Goal: Task Accomplishment & Management: Manage account settings

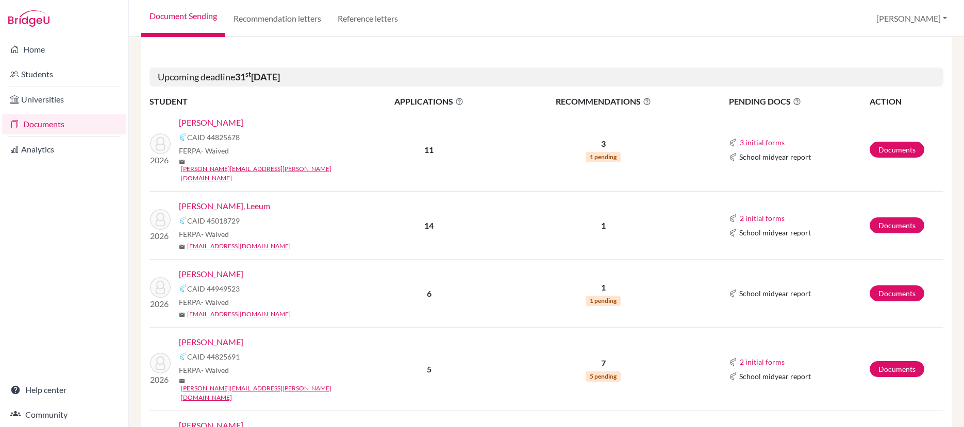
scroll to position [822, 0]
click at [242, 335] on link "[PERSON_NAME]" at bounding box center [211, 341] width 64 height 12
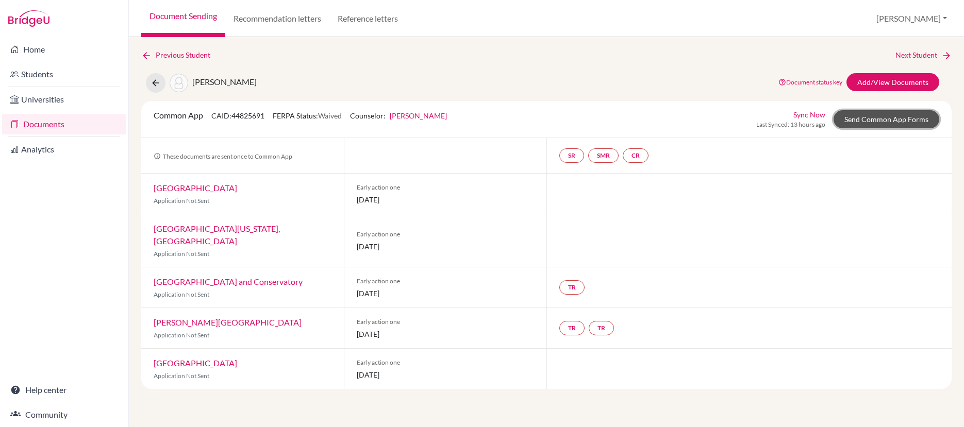
click at [853, 117] on link "Send Common App Forms" at bounding box center [886, 119] width 106 height 18
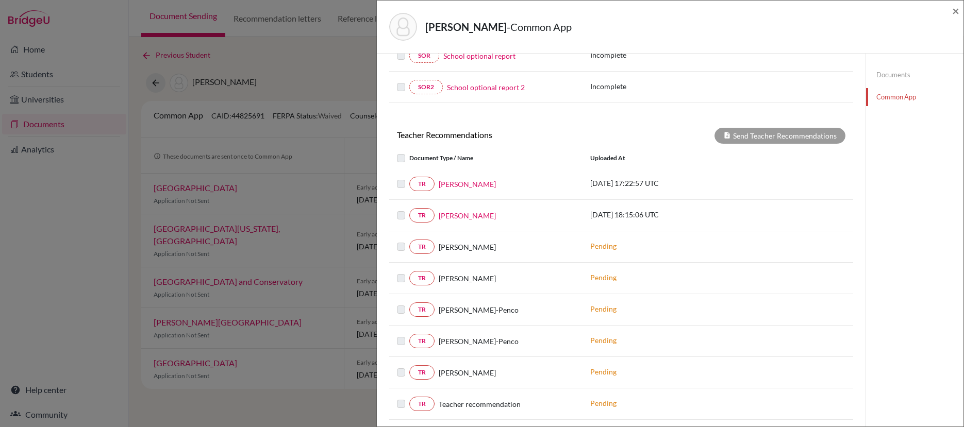
scroll to position [275, 0]
click at [881, 75] on link "Documents" at bounding box center [914, 75] width 97 height 18
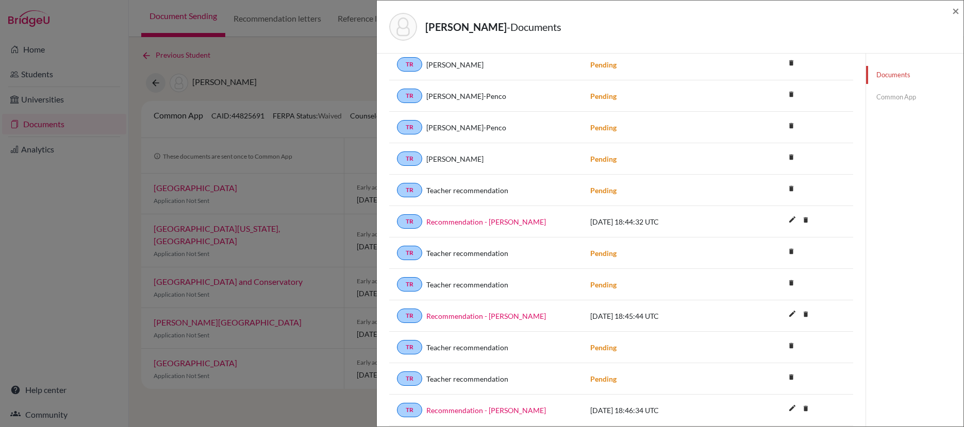
scroll to position [275, 0]
click at [786, 126] on icon "delete" at bounding box center [790, 127] width 15 height 15
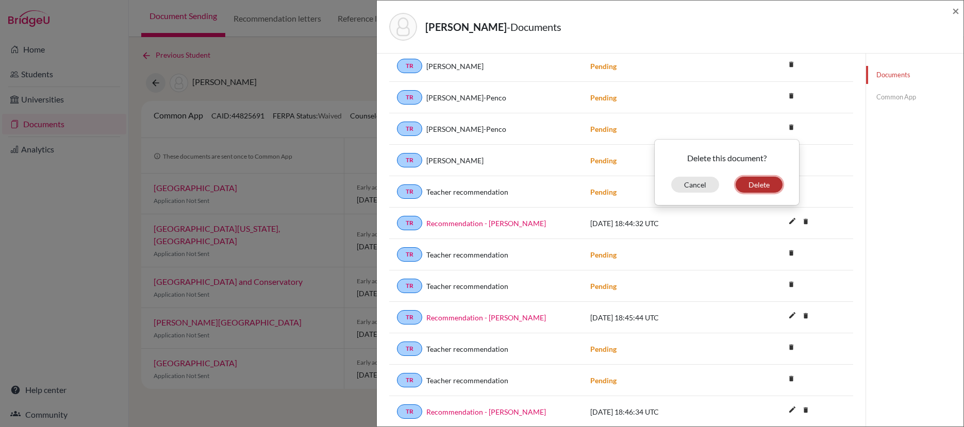
click at [760, 192] on button "Delete" at bounding box center [758, 185] width 47 height 16
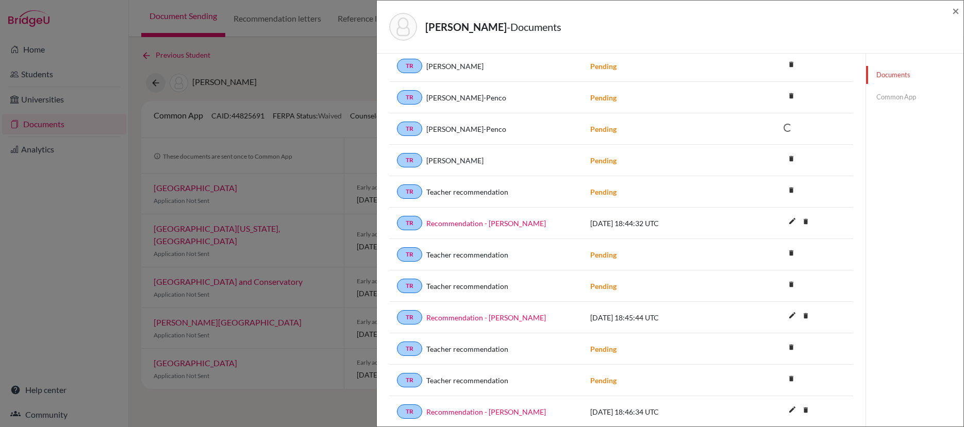
scroll to position [309, 0]
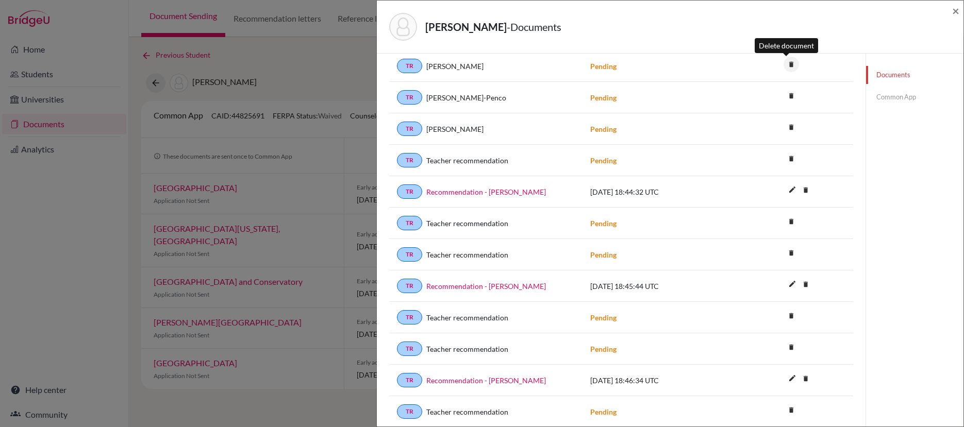
click at [787, 65] on icon "delete" at bounding box center [790, 64] width 15 height 15
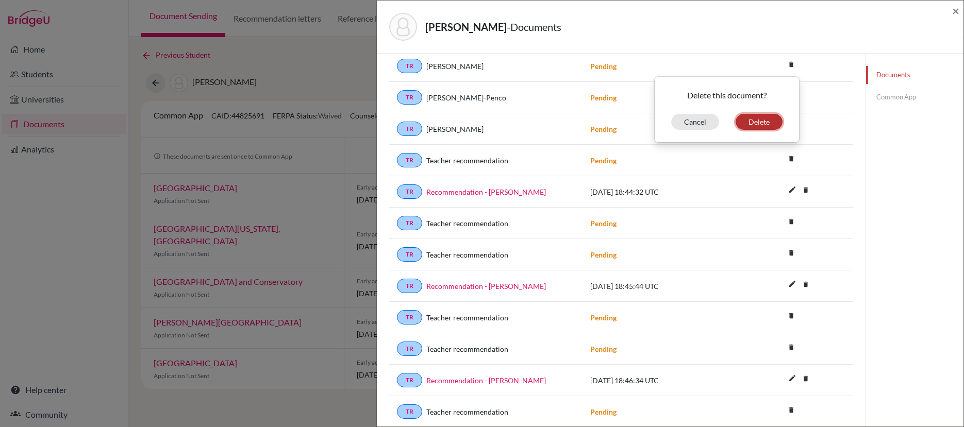
click at [767, 122] on button "Delete" at bounding box center [758, 122] width 47 height 16
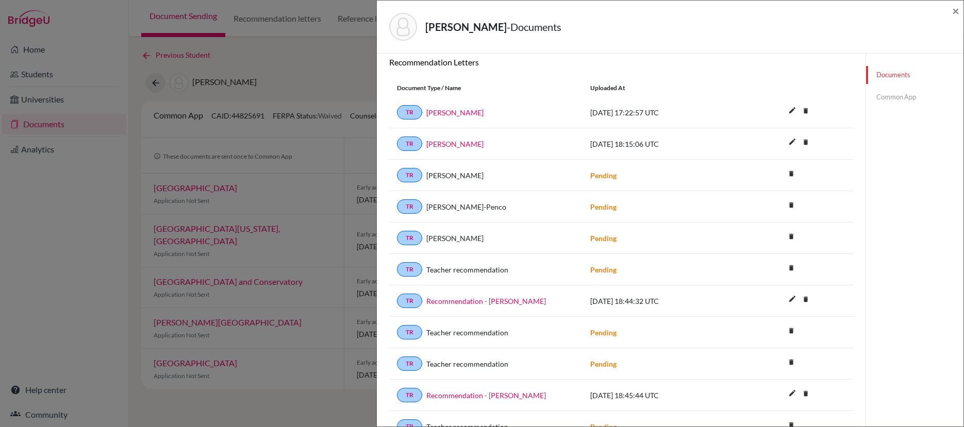
scroll to position [130, 0]
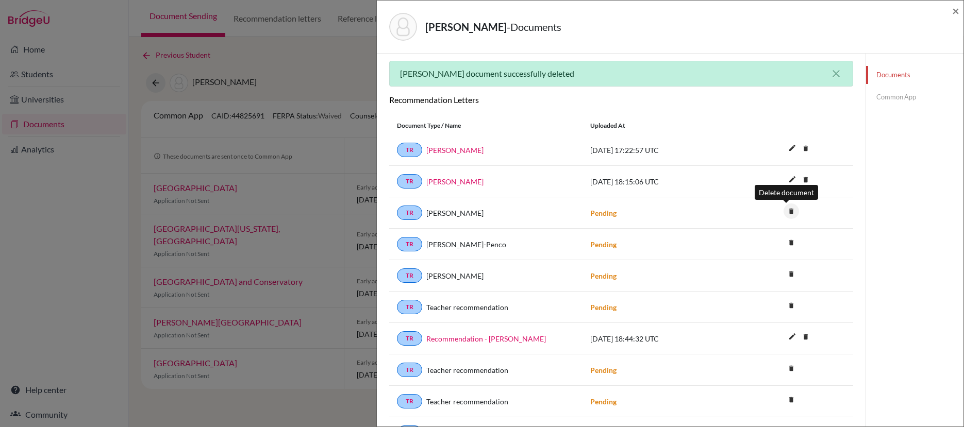
click at [787, 213] on icon "delete" at bounding box center [790, 211] width 15 height 15
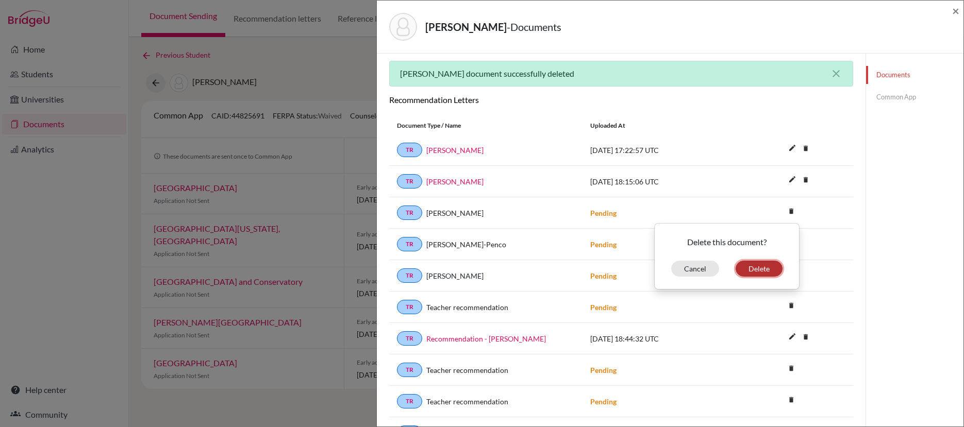
click at [757, 266] on button "Delete" at bounding box center [758, 269] width 47 height 16
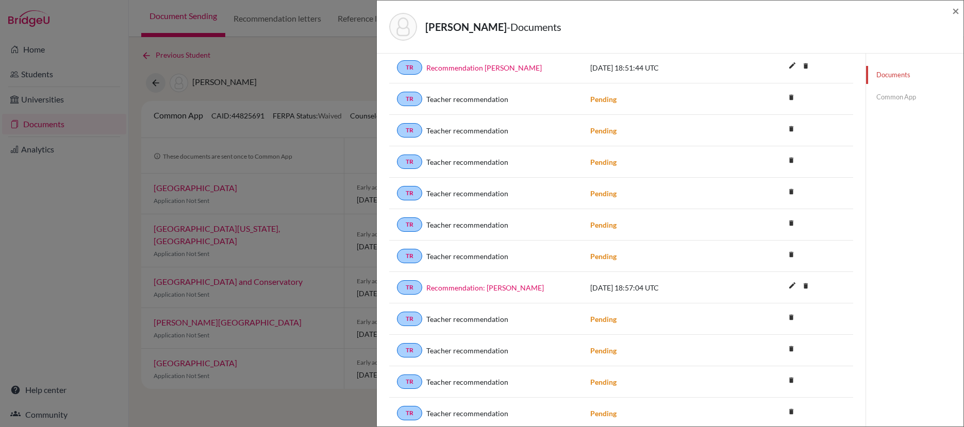
scroll to position [850, 0]
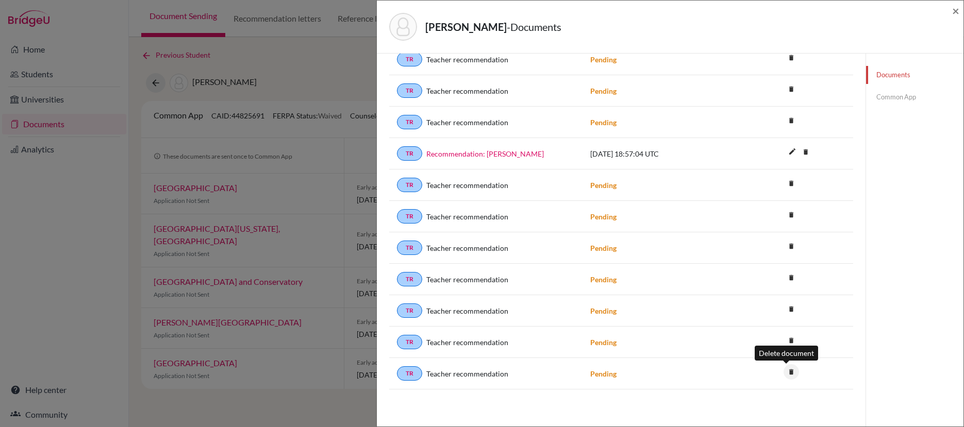
click at [785, 373] on icon "delete" at bounding box center [790, 371] width 15 height 15
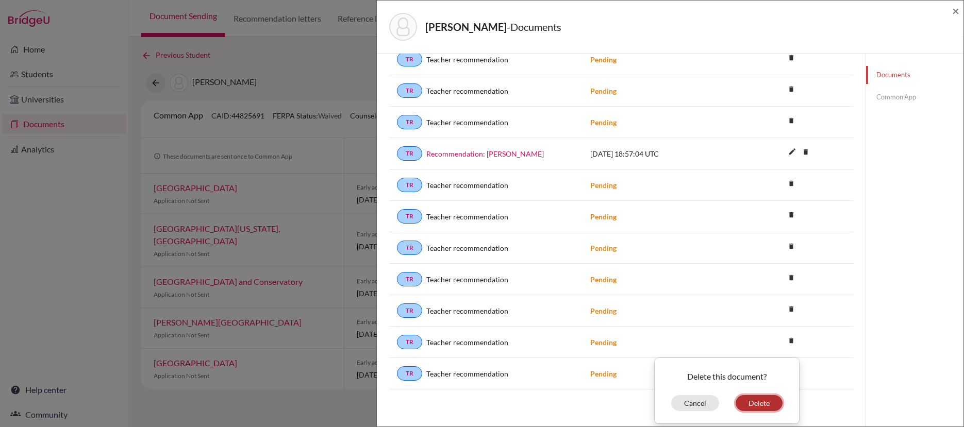
click at [751, 402] on button "Delete" at bounding box center [758, 403] width 47 height 16
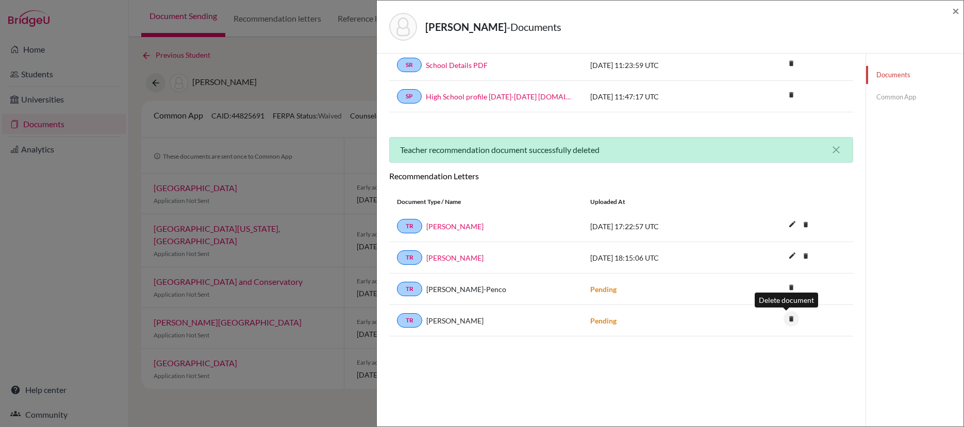
click at [786, 320] on icon "delete" at bounding box center [790, 318] width 15 height 15
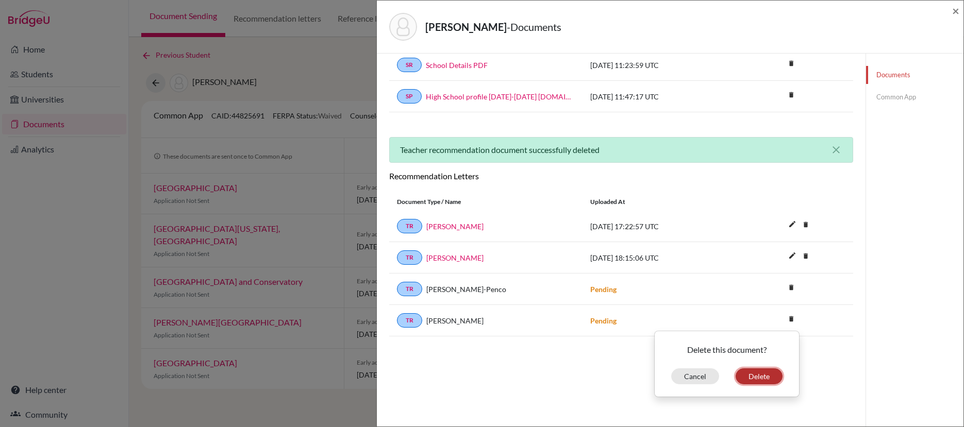
click at [760, 376] on button "Delete" at bounding box center [758, 376] width 47 height 16
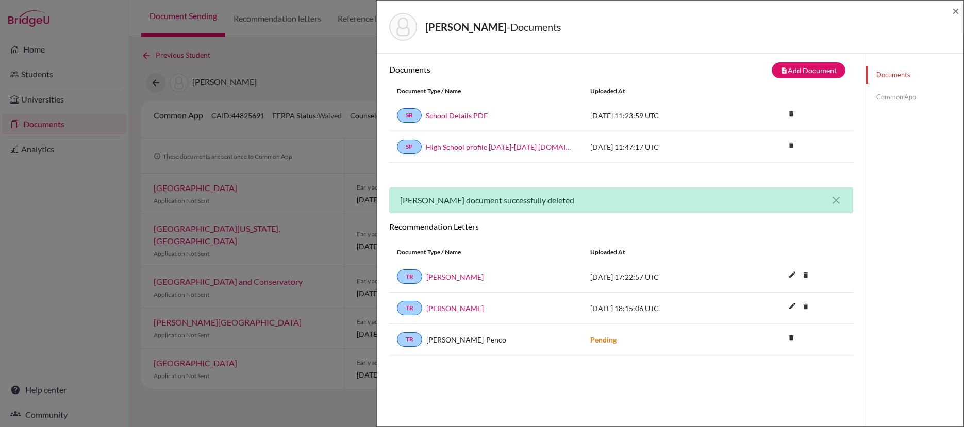
scroll to position [0, 0]
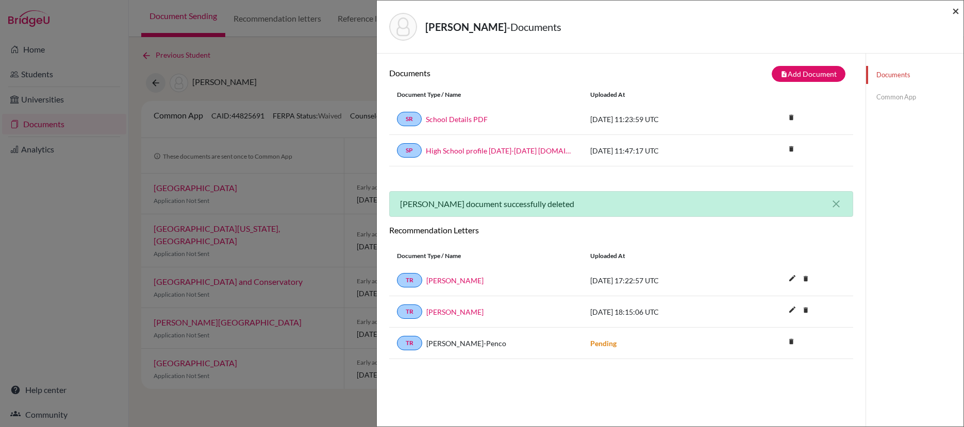
click at [956, 13] on span "×" at bounding box center [955, 10] width 7 height 15
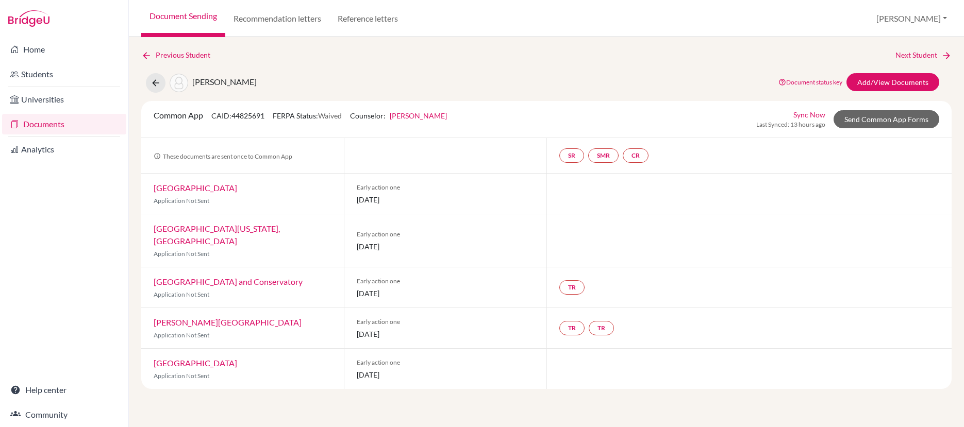
click at [55, 122] on link "Documents" at bounding box center [64, 124] width 124 height 21
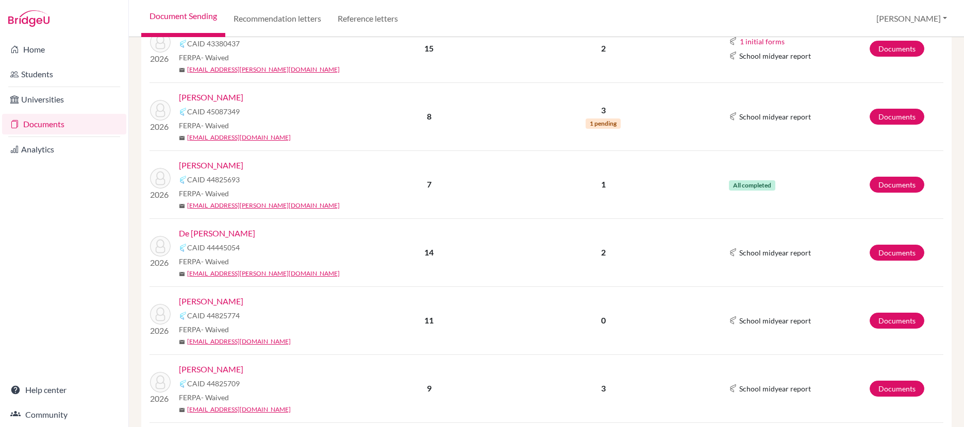
scroll to position [228, 0]
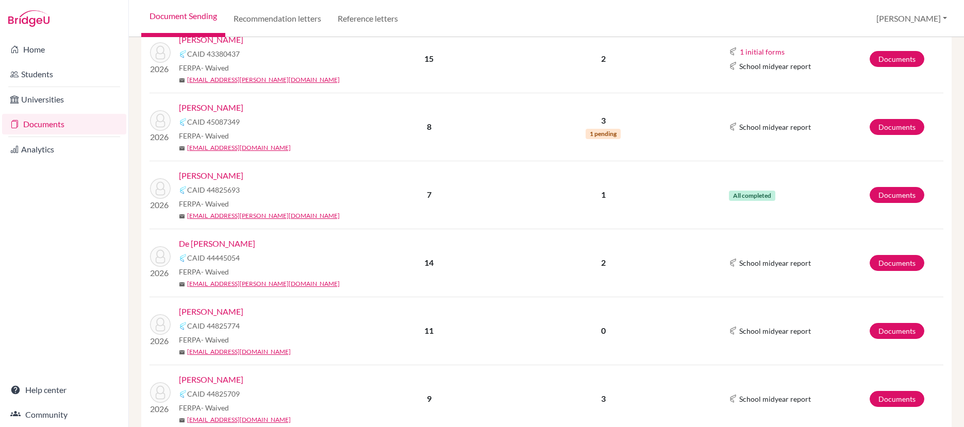
click at [231, 245] on link "De [PERSON_NAME]" at bounding box center [217, 244] width 76 height 12
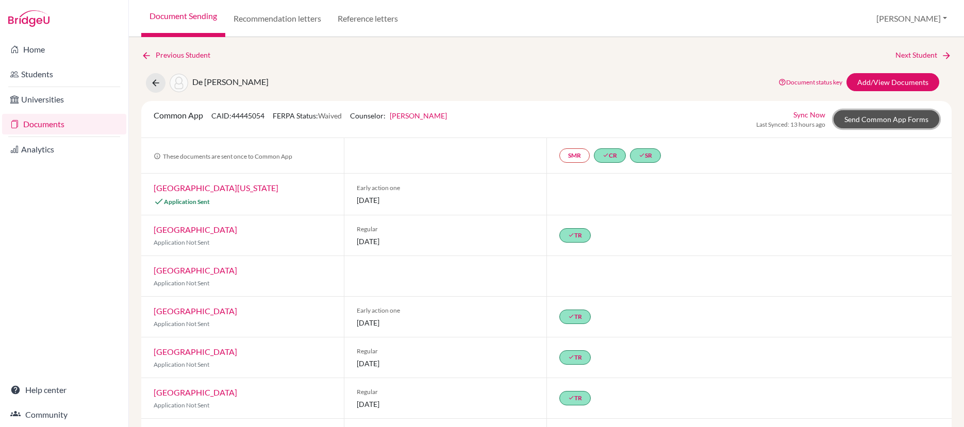
click at [880, 121] on link "Send Common App Forms" at bounding box center [886, 119] width 106 height 18
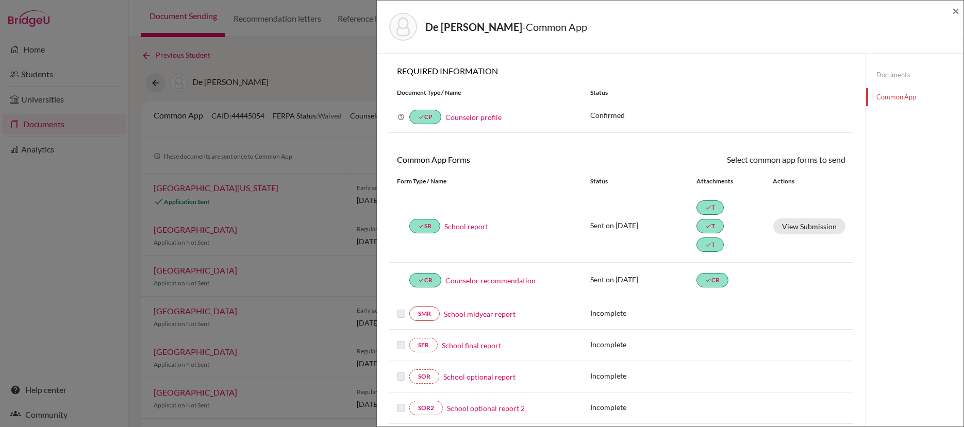
click at [887, 77] on link "Documents" at bounding box center [914, 75] width 97 height 18
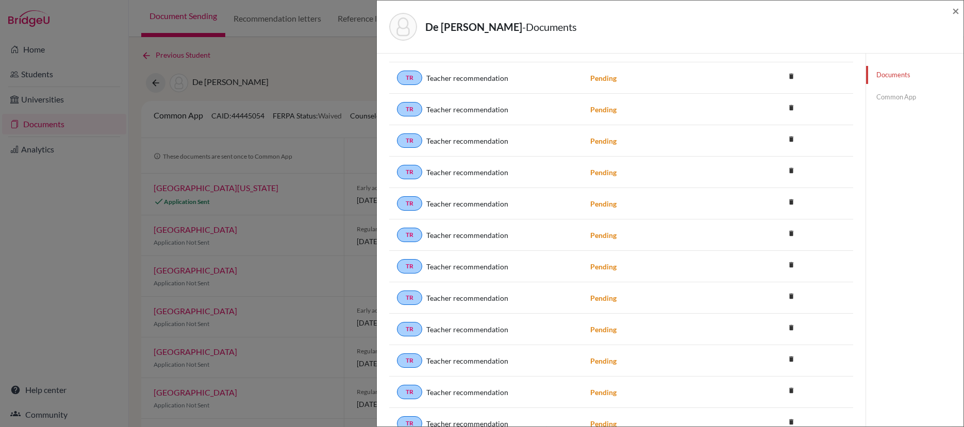
scroll to position [839, 0]
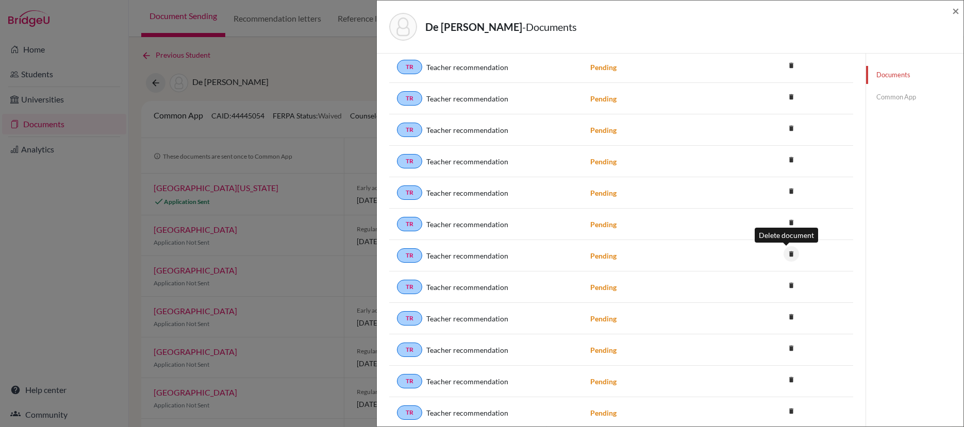
click at [786, 255] on icon "delete" at bounding box center [790, 253] width 15 height 15
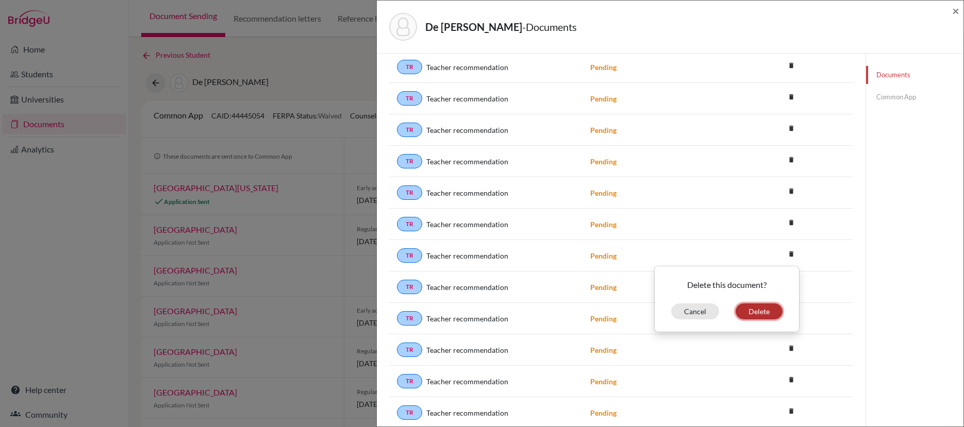
click at [749, 312] on button "Delete" at bounding box center [758, 312] width 47 height 16
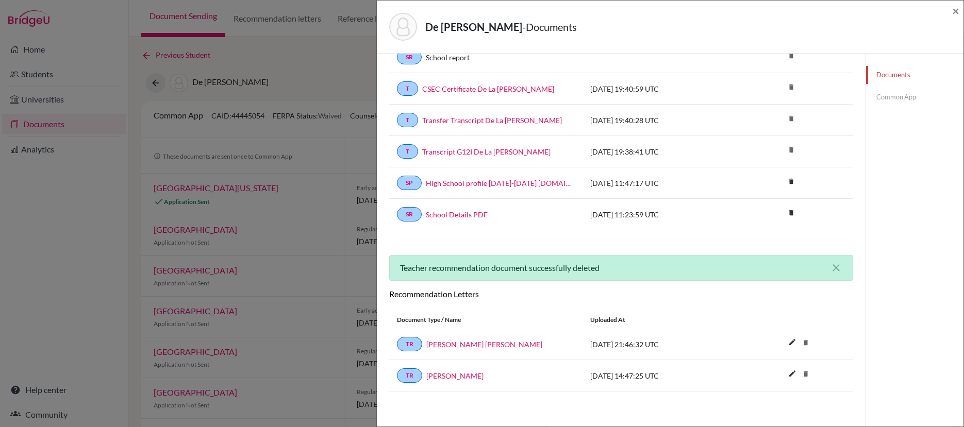
scroll to position [127, 0]
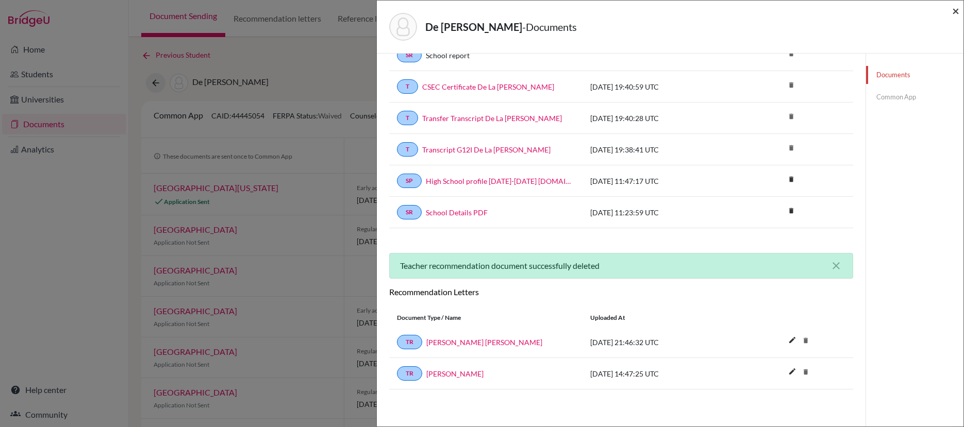
click at [955, 10] on span "×" at bounding box center [955, 10] width 7 height 15
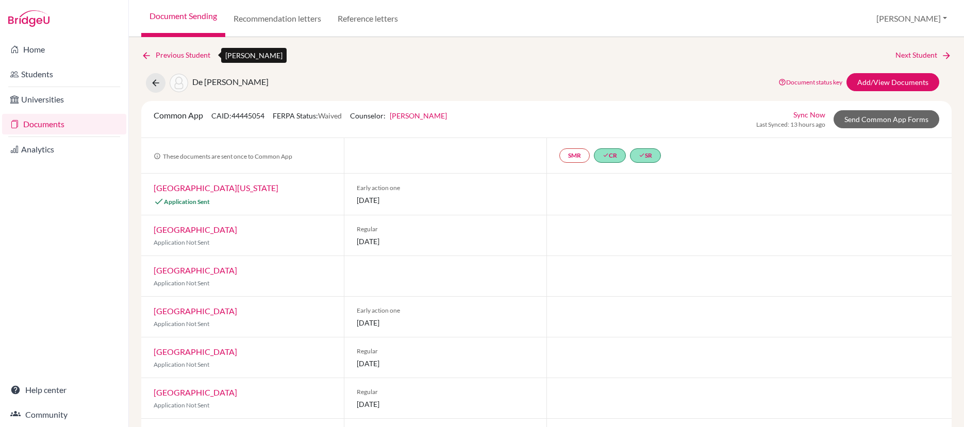
click at [193, 53] on link "Previous Student" at bounding box center [179, 54] width 77 height 11
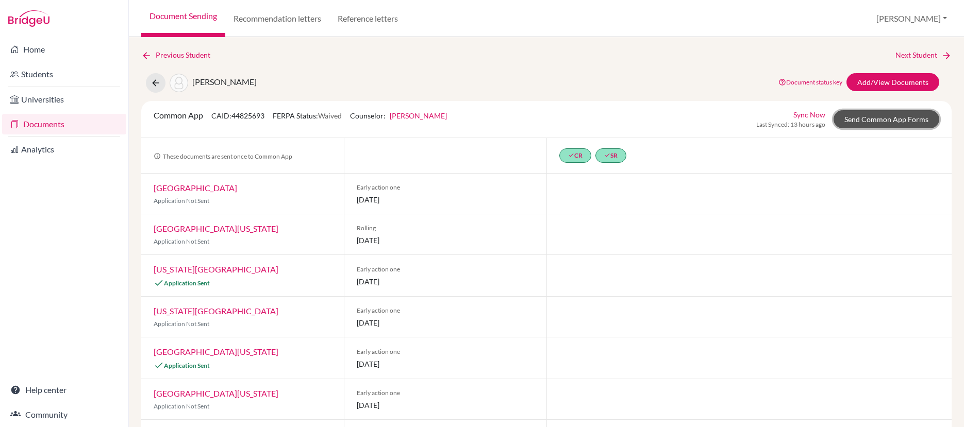
click at [884, 122] on link "Send Common App Forms" at bounding box center [886, 119] width 106 height 18
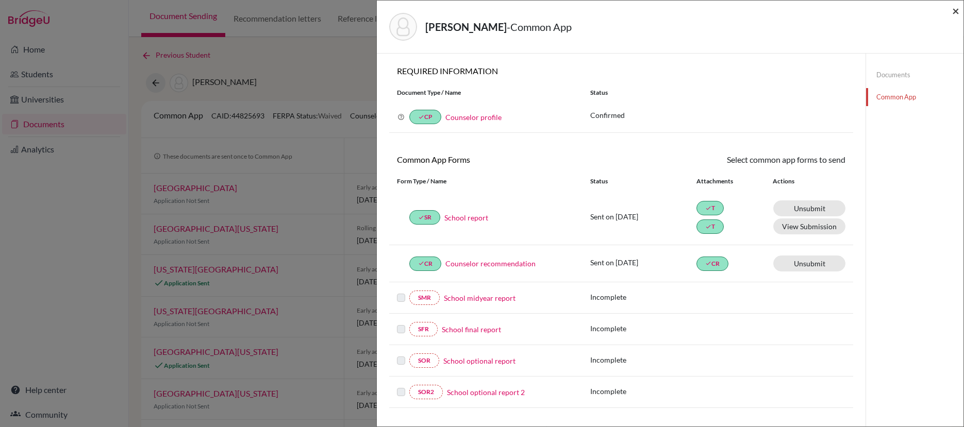
click at [955, 7] on span "×" at bounding box center [955, 10] width 7 height 15
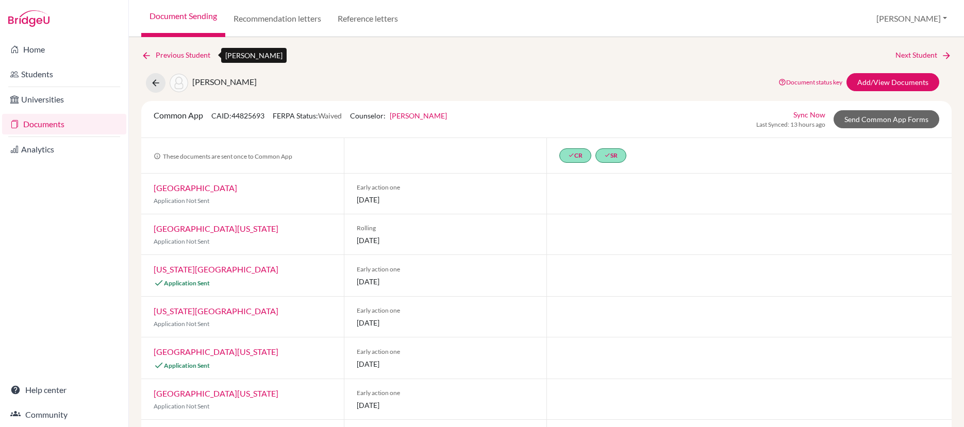
click at [187, 57] on link "Previous Student" at bounding box center [179, 54] width 77 height 11
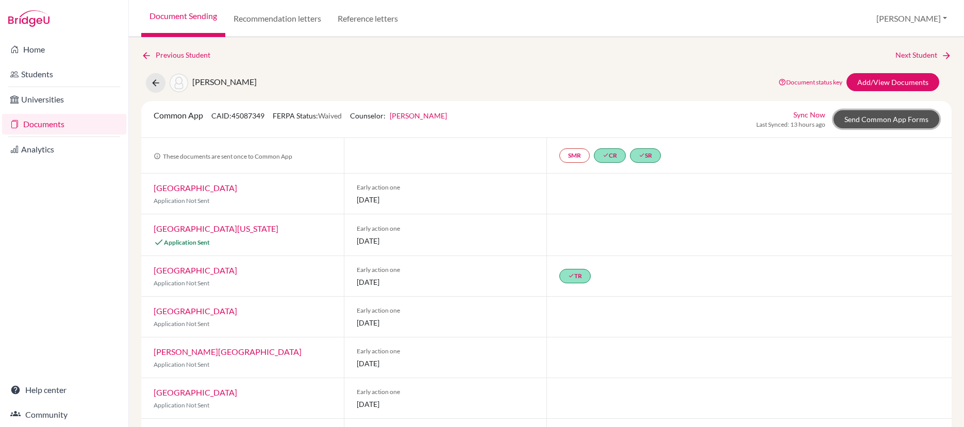
click at [893, 116] on link "Send Common App Forms" at bounding box center [886, 119] width 106 height 18
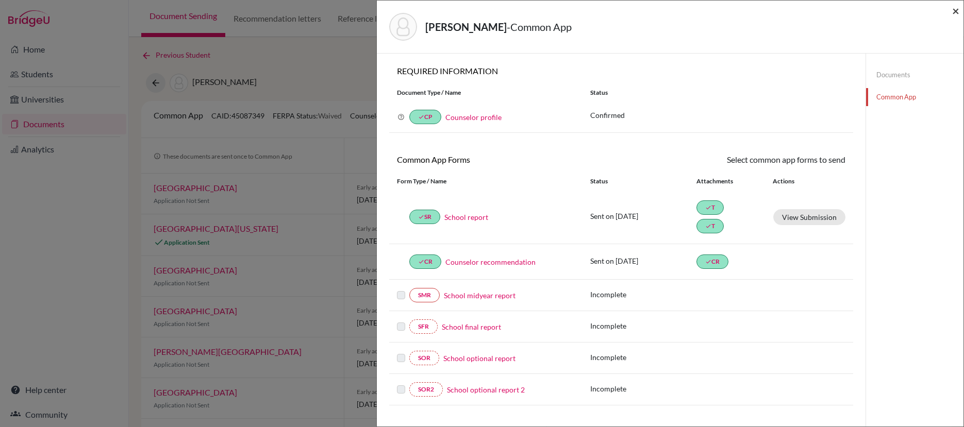
click at [952, 11] on span "×" at bounding box center [955, 10] width 7 height 15
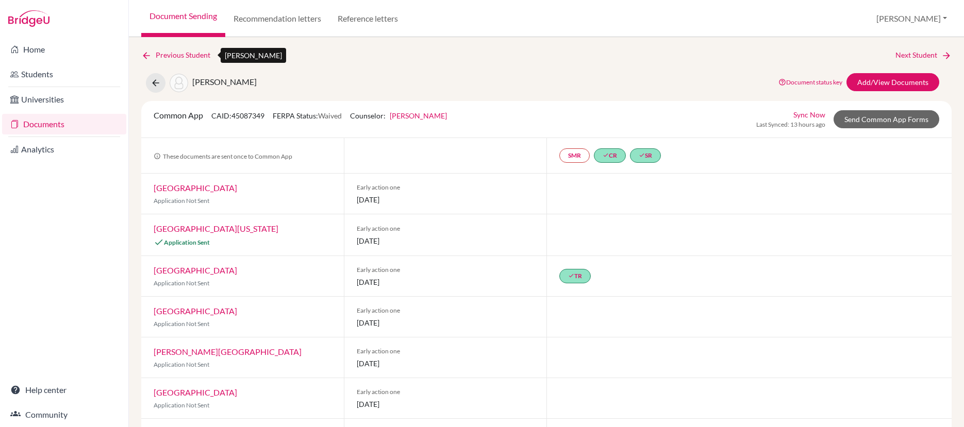
click at [195, 57] on link "Previous Student" at bounding box center [179, 54] width 77 height 11
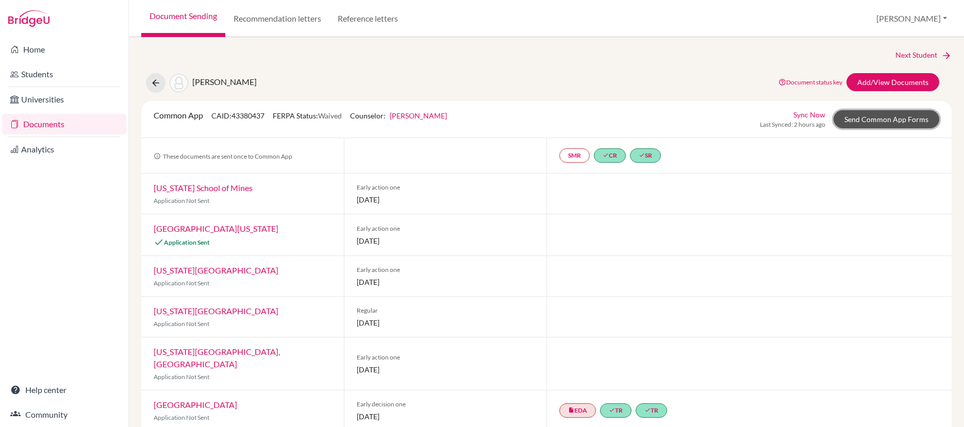
click at [882, 120] on link "Send Common App Forms" at bounding box center [886, 119] width 106 height 18
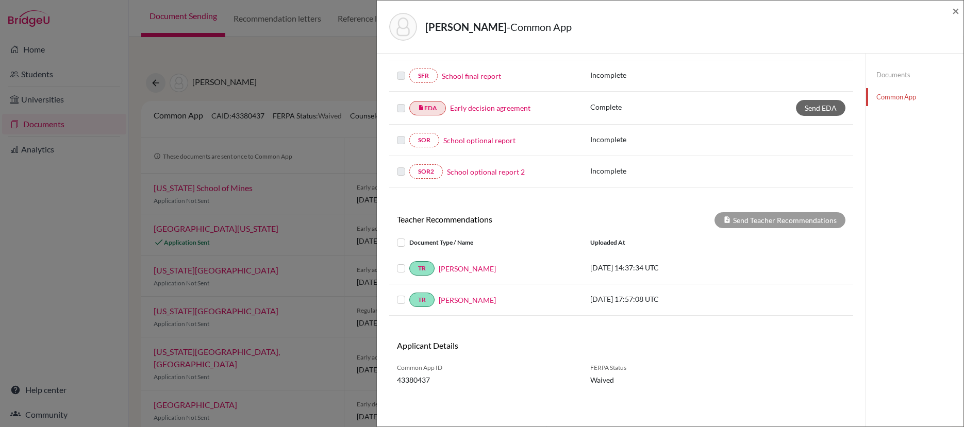
scroll to position [63, 0]
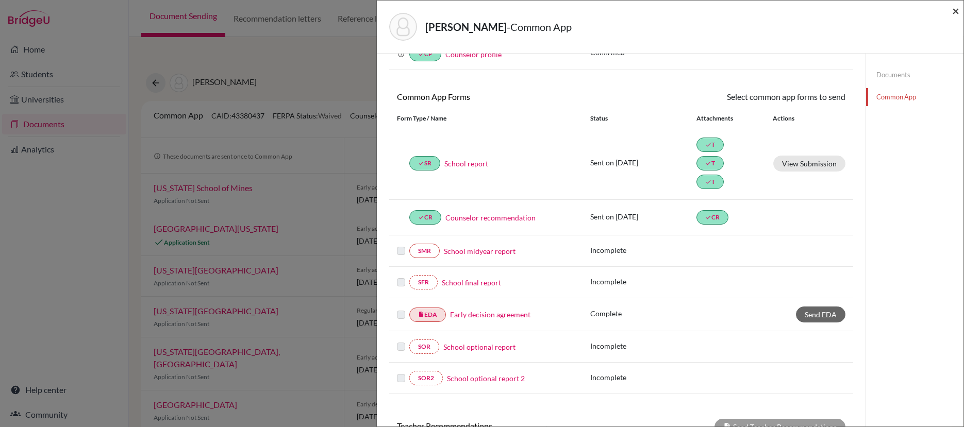
click at [953, 9] on span "×" at bounding box center [955, 10] width 7 height 15
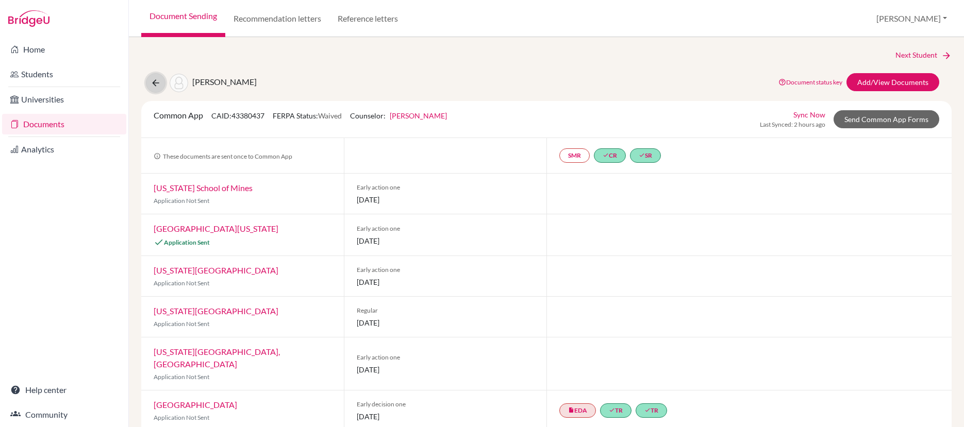
click at [155, 83] on icon at bounding box center [155, 83] width 10 height 10
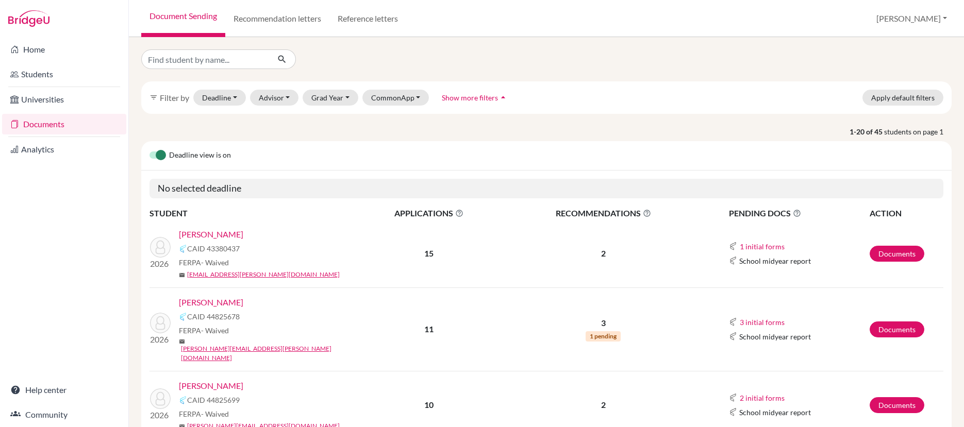
click at [30, 121] on link "Documents" at bounding box center [64, 124] width 124 height 21
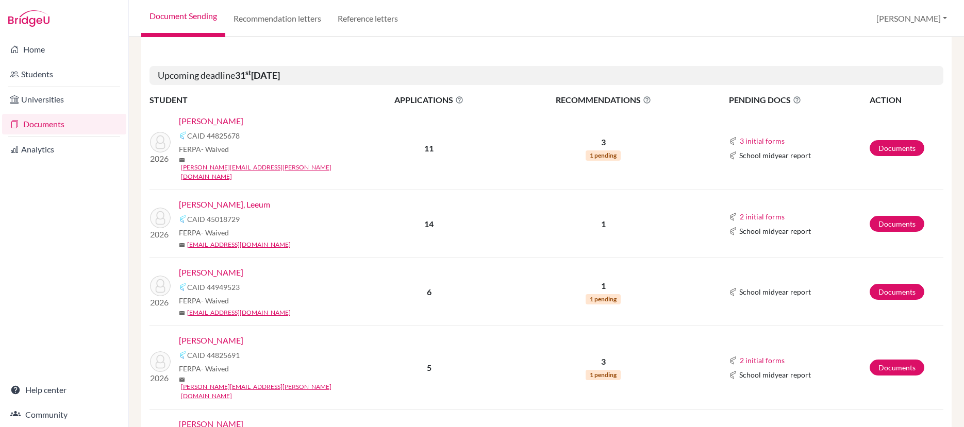
scroll to position [853, 0]
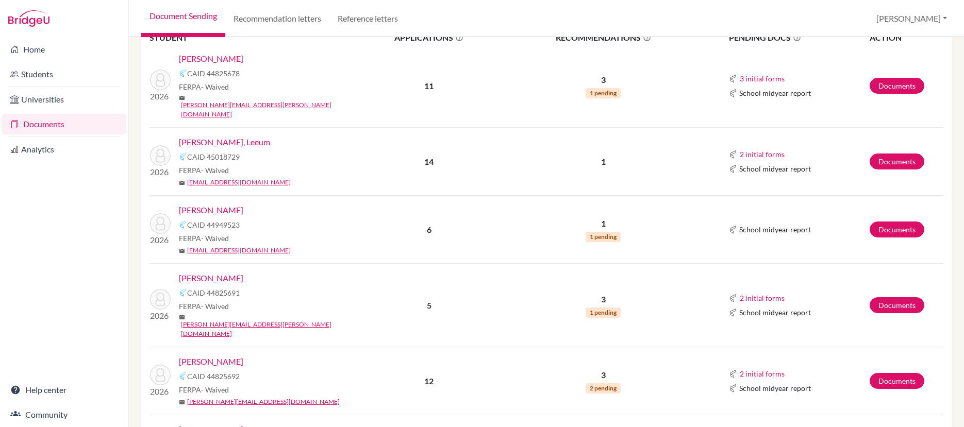
click at [243, 272] on link "[PERSON_NAME]" at bounding box center [211, 278] width 64 height 12
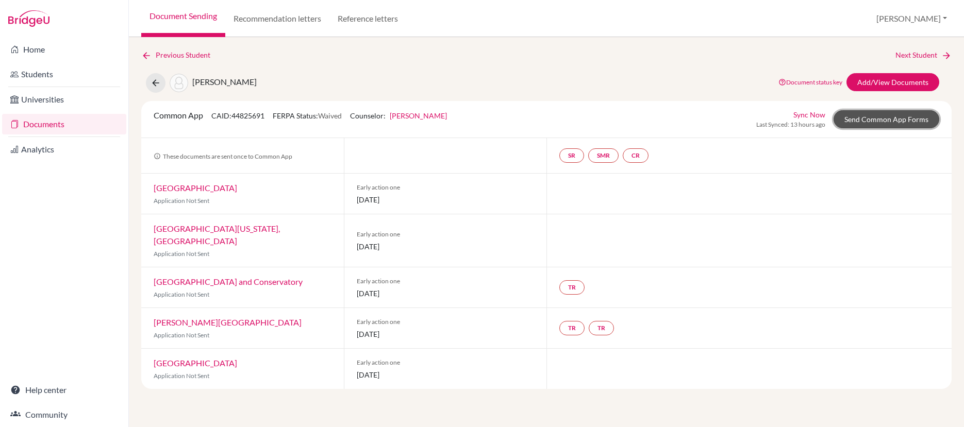
click at [874, 117] on link "Send Common App Forms" at bounding box center [886, 119] width 106 height 18
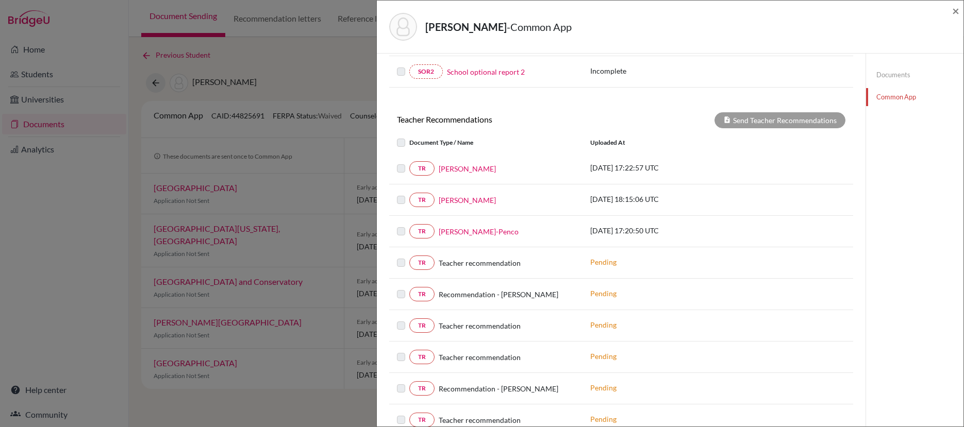
scroll to position [292, 0]
click at [885, 74] on link "Documents" at bounding box center [914, 75] width 97 height 18
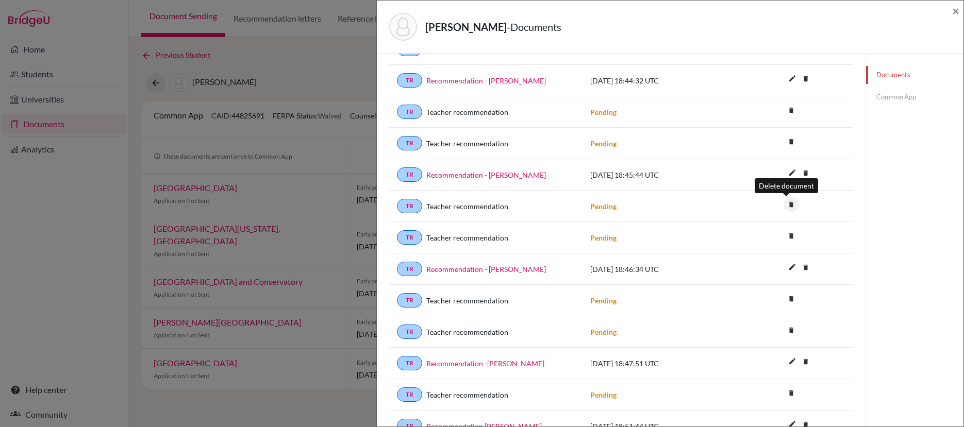
click at [785, 207] on icon "delete" at bounding box center [790, 204] width 15 height 15
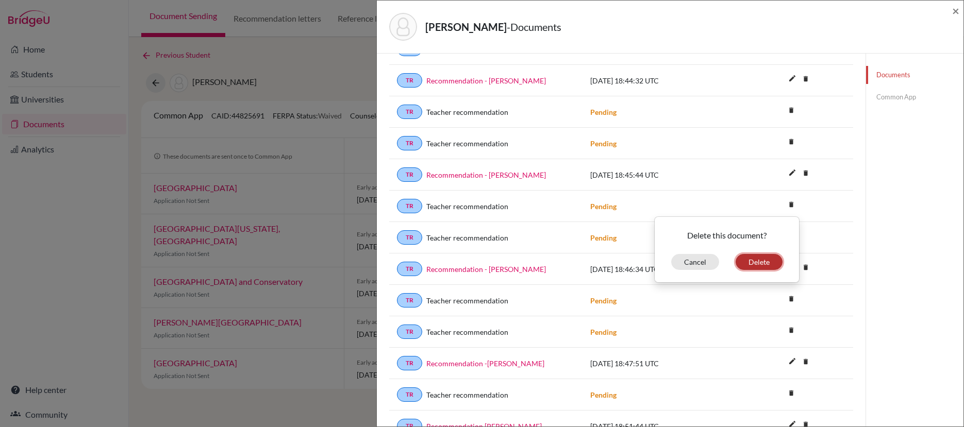
click at [763, 259] on button "Delete" at bounding box center [758, 262] width 47 height 16
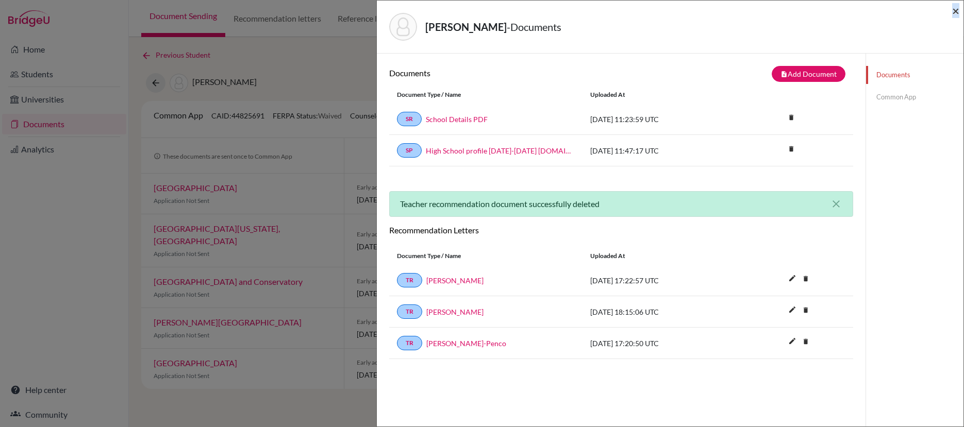
click at [959, 11] on div "de Verteuil, Cameron - Documents ×" at bounding box center [670, 27] width 586 height 53
click at [955, 10] on span "×" at bounding box center [955, 10] width 7 height 15
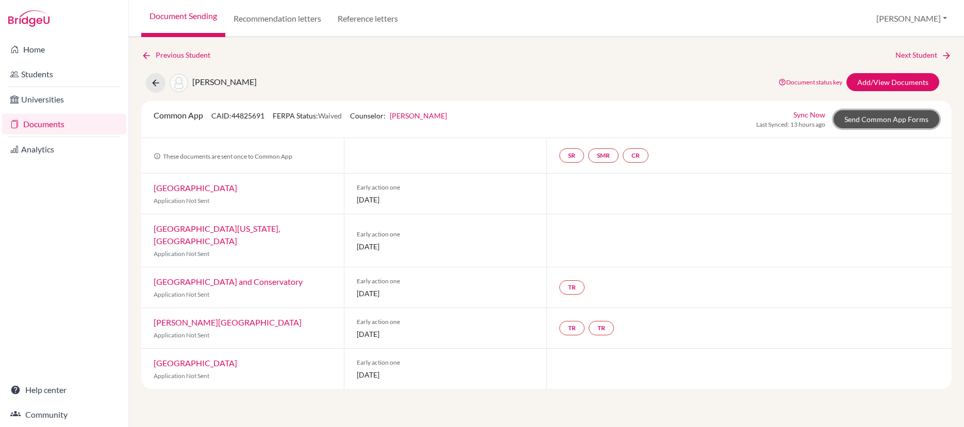
click at [879, 124] on link "Send Common App Forms" at bounding box center [886, 119] width 106 height 18
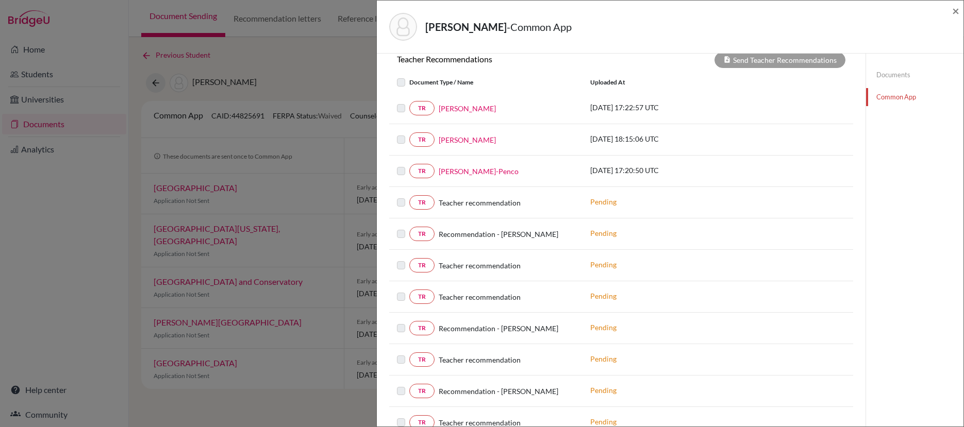
scroll to position [342, 0]
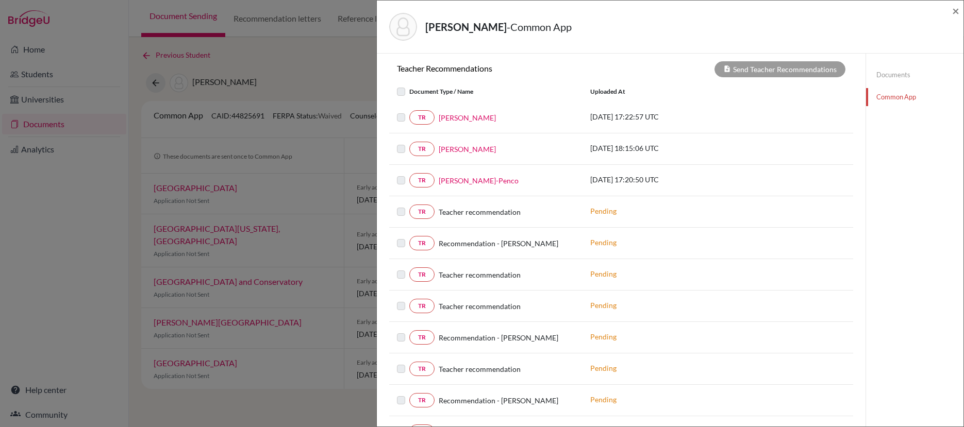
click at [885, 75] on link "Documents" at bounding box center [914, 75] width 97 height 18
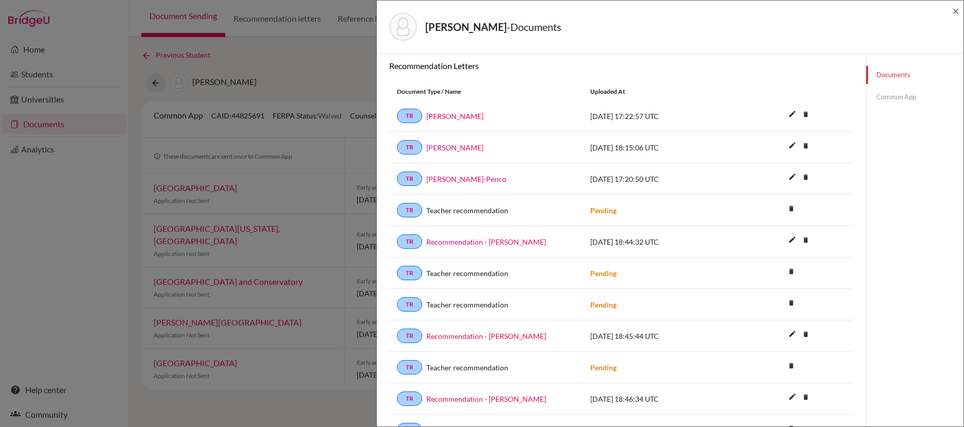
scroll to position [129, 0]
click at [788, 211] on icon "delete" at bounding box center [790, 209] width 15 height 15
click at [766, 265] on button "Delete" at bounding box center [758, 267] width 47 height 16
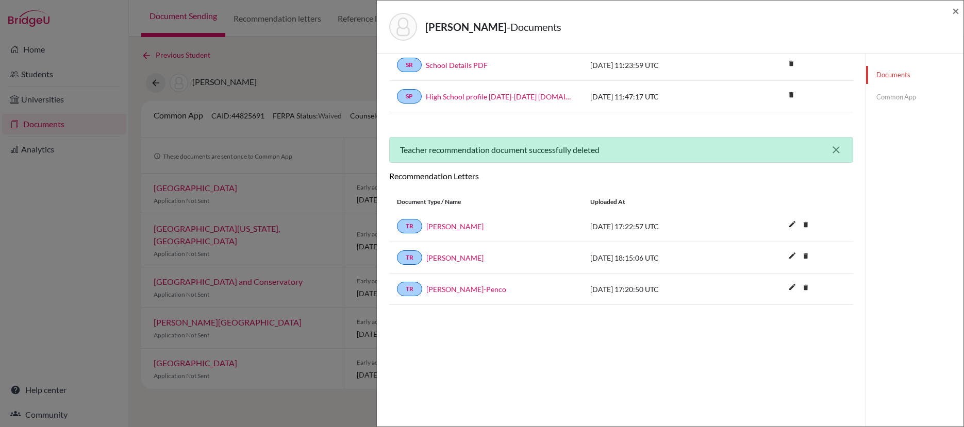
click at [830, 149] on icon "close" at bounding box center [836, 150] width 12 height 12
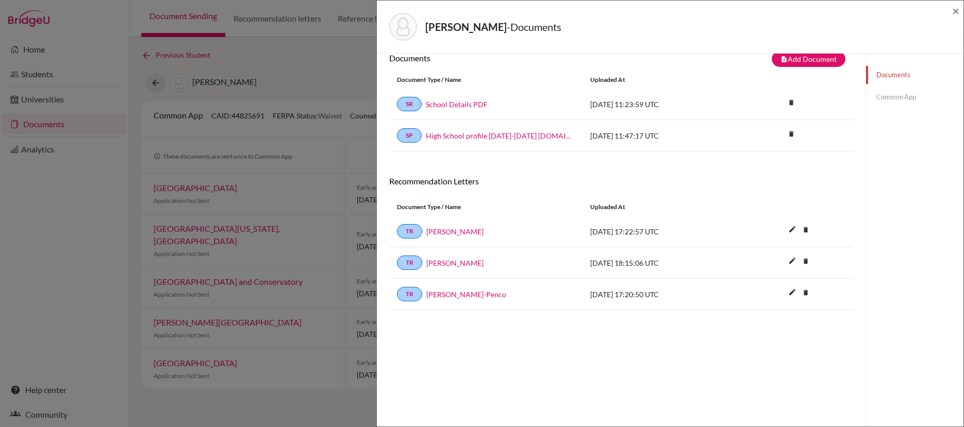
scroll to position [0, 0]
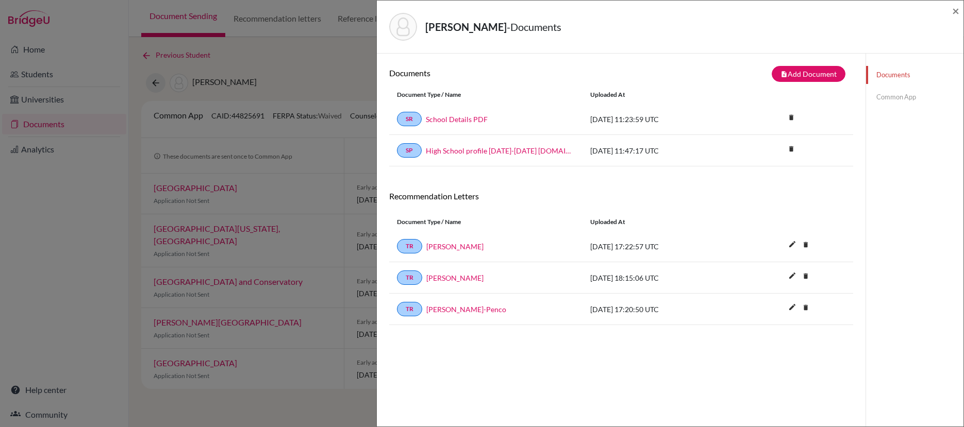
click at [891, 76] on link "Documents" at bounding box center [914, 75] width 97 height 18
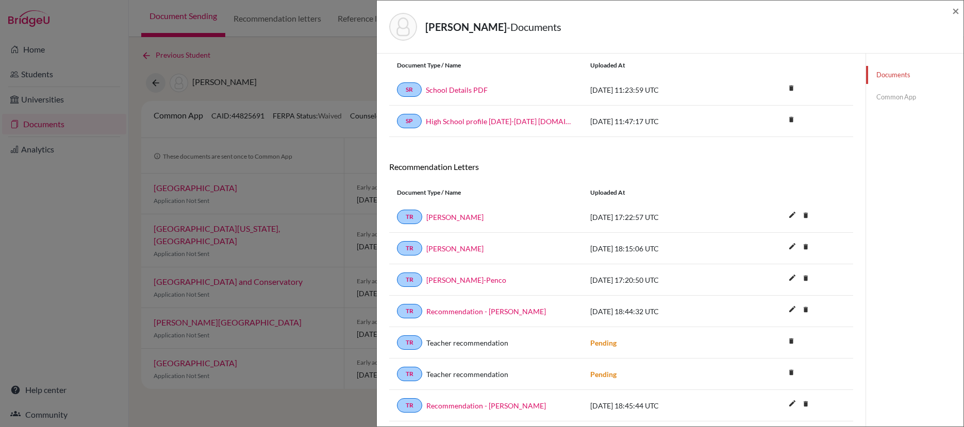
scroll to position [30, 0]
click at [533, 311] on link "Recommendation - [PERSON_NAME]" at bounding box center [486, 311] width 120 height 11
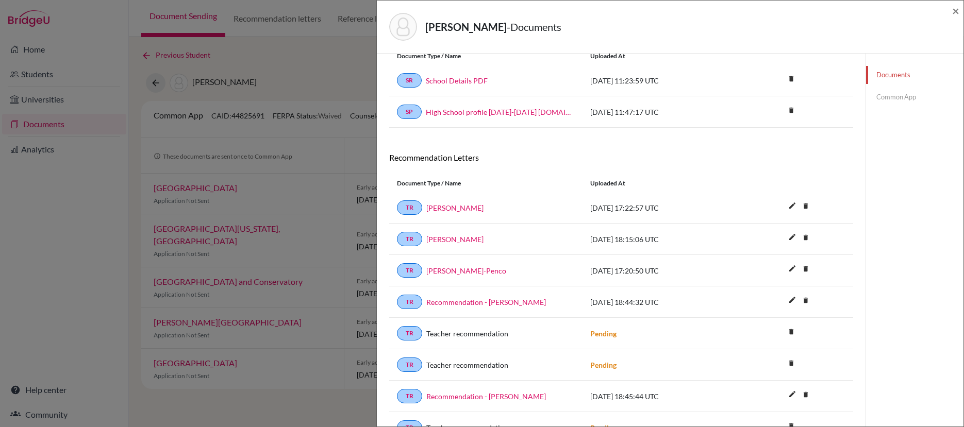
scroll to position [44, 0]
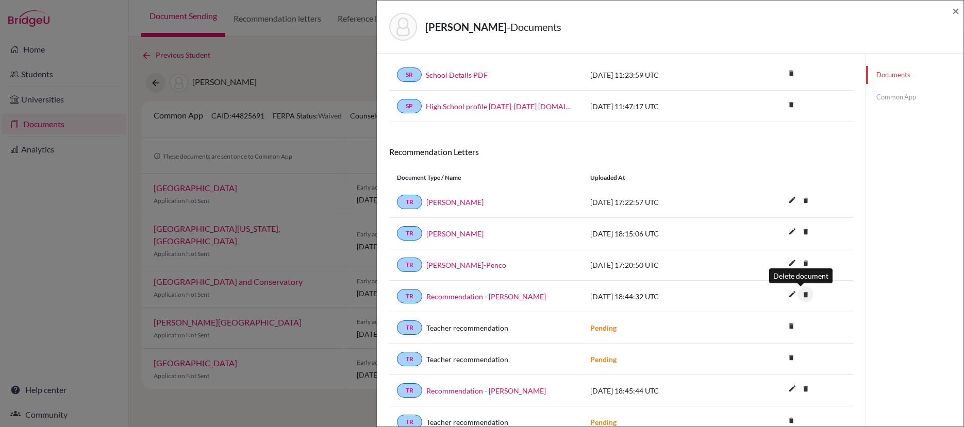
click at [801, 295] on icon "delete" at bounding box center [805, 294] width 15 height 15
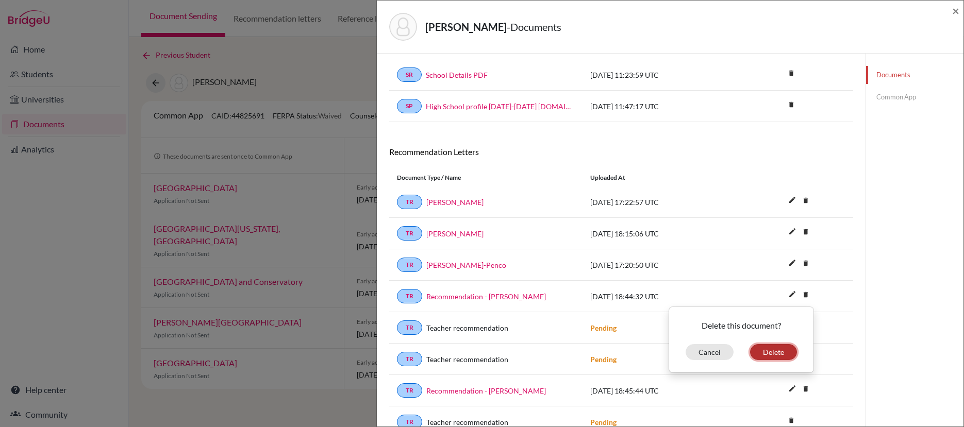
click at [770, 349] on button "Delete" at bounding box center [773, 352] width 47 height 16
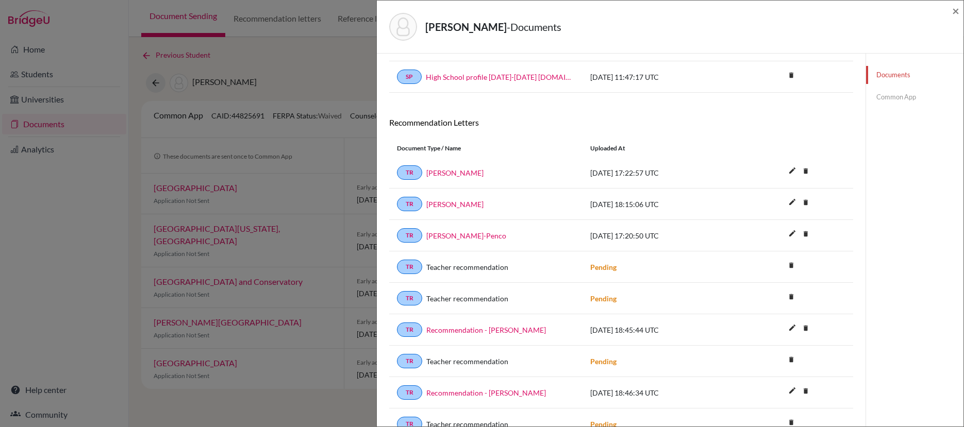
scroll to position [78, 0]
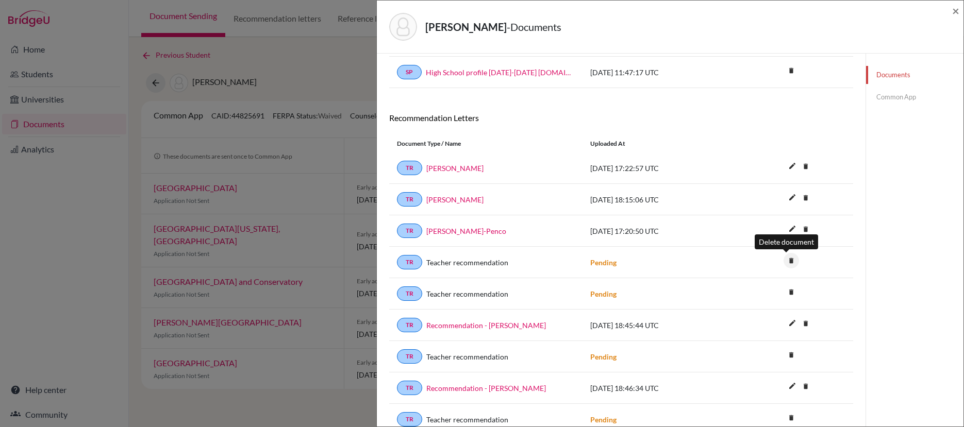
click at [785, 263] on icon "delete" at bounding box center [790, 260] width 15 height 15
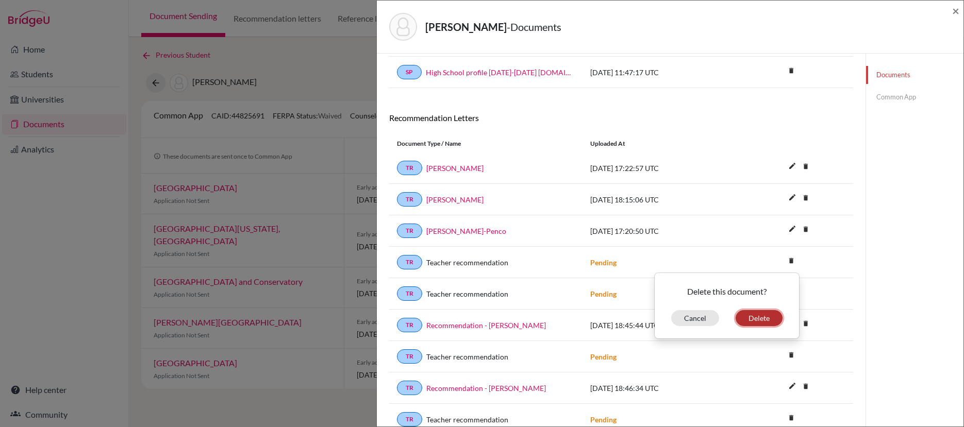
click at [752, 321] on button "Delete" at bounding box center [758, 318] width 47 height 16
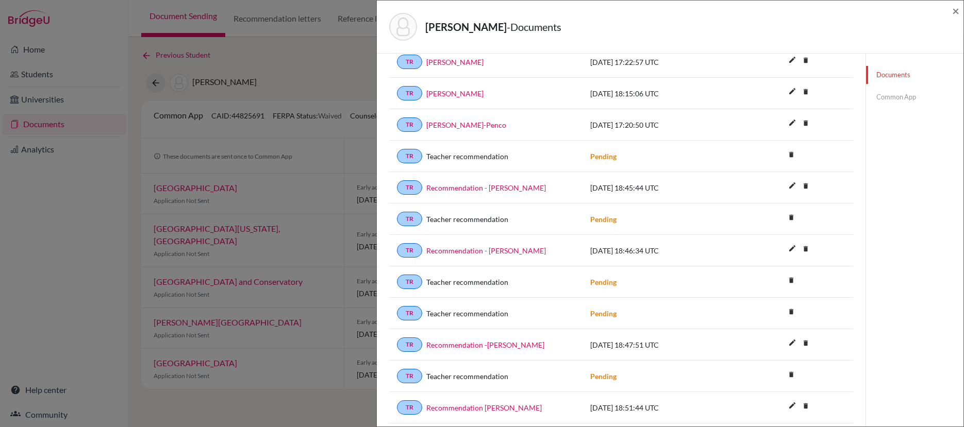
scroll to position [182, 0]
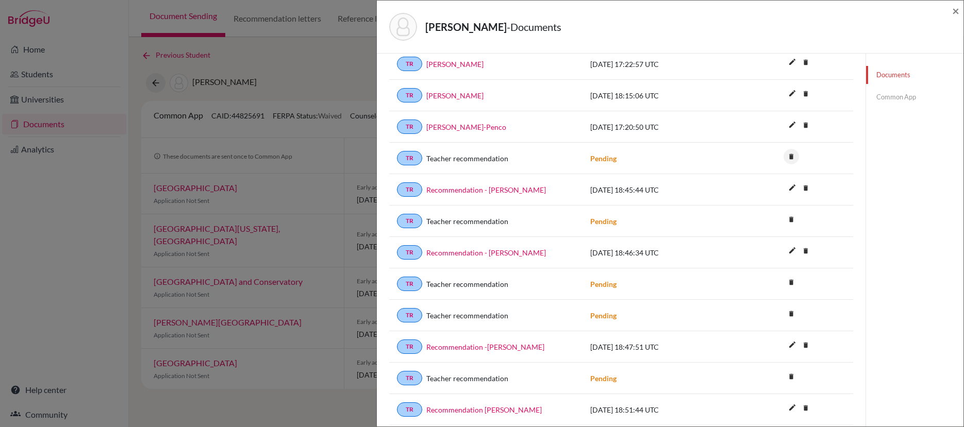
click at [787, 158] on icon "delete" at bounding box center [790, 156] width 15 height 15
click at [759, 211] on button "Delete" at bounding box center [758, 214] width 47 height 16
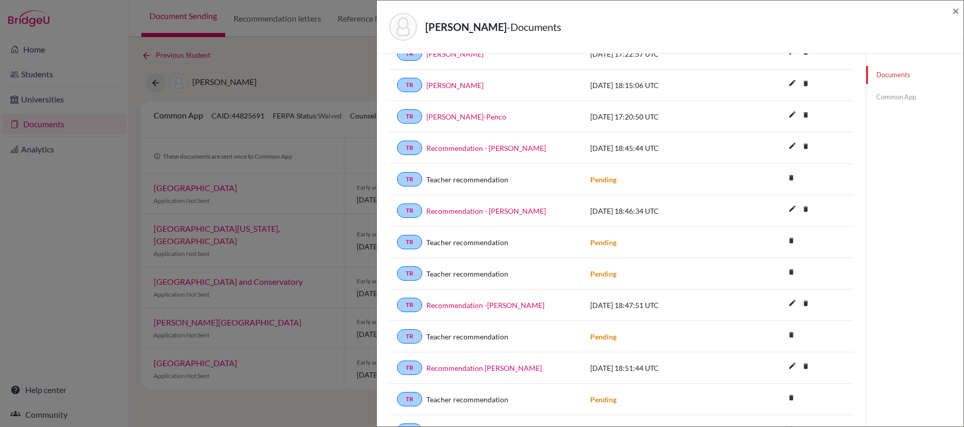
scroll to position [242, 0]
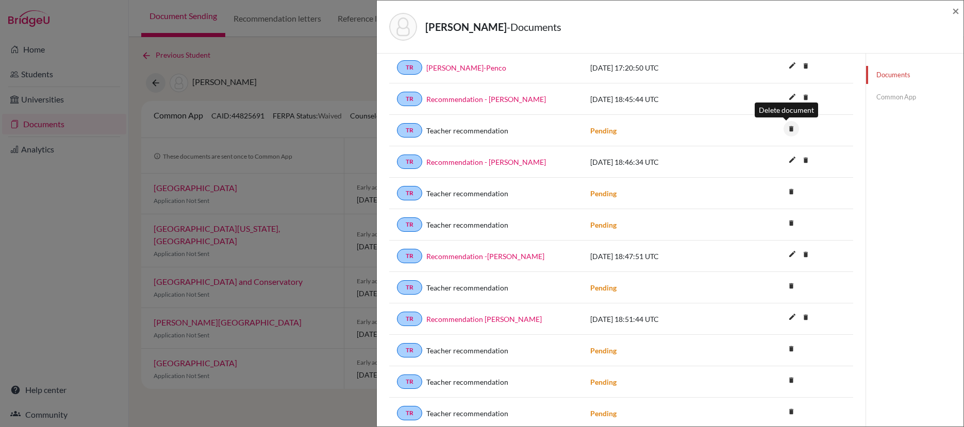
click at [785, 128] on icon "delete" at bounding box center [790, 128] width 15 height 15
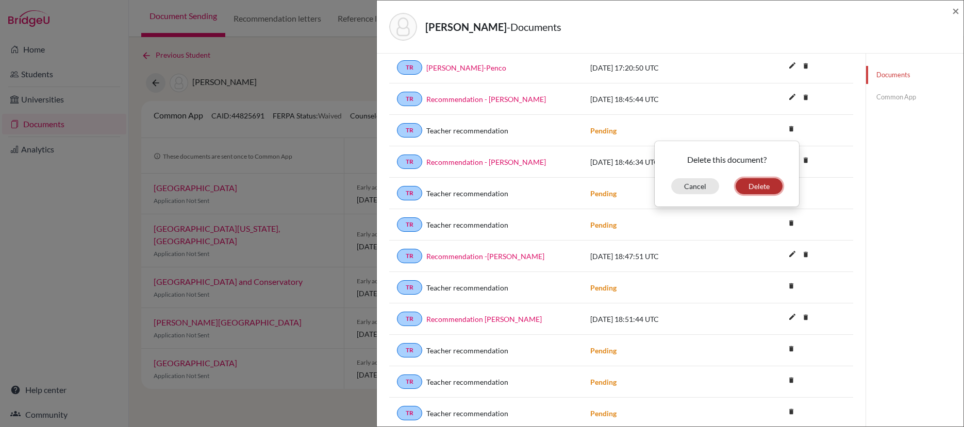
click at [741, 187] on button "Delete" at bounding box center [758, 186] width 47 height 16
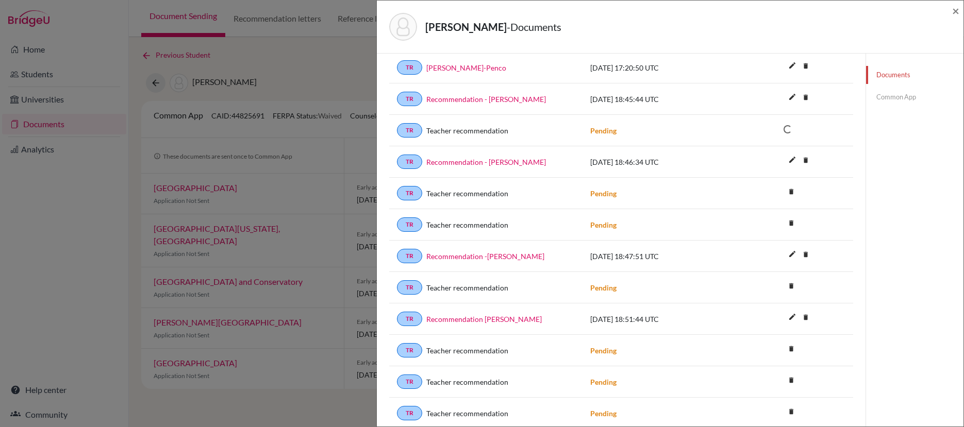
scroll to position [54, 0]
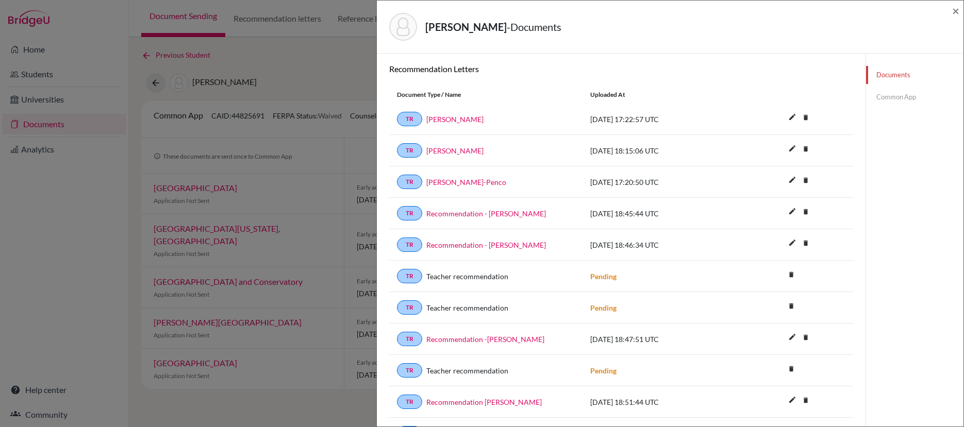
scroll to position [170, 0]
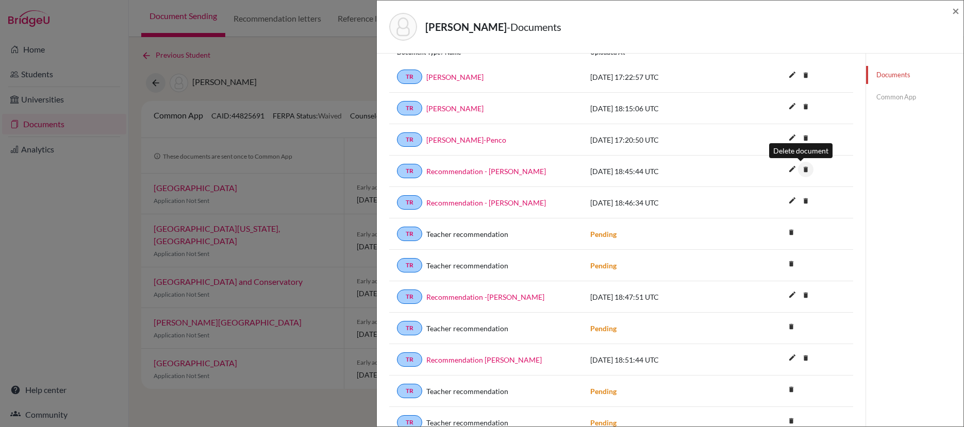
click at [801, 171] on icon "delete" at bounding box center [805, 169] width 15 height 15
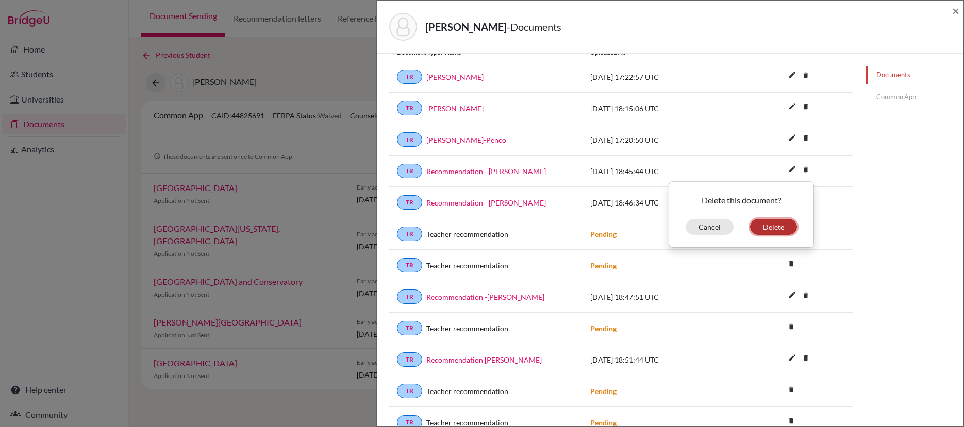
click at [765, 224] on button "Delete" at bounding box center [773, 227] width 47 height 16
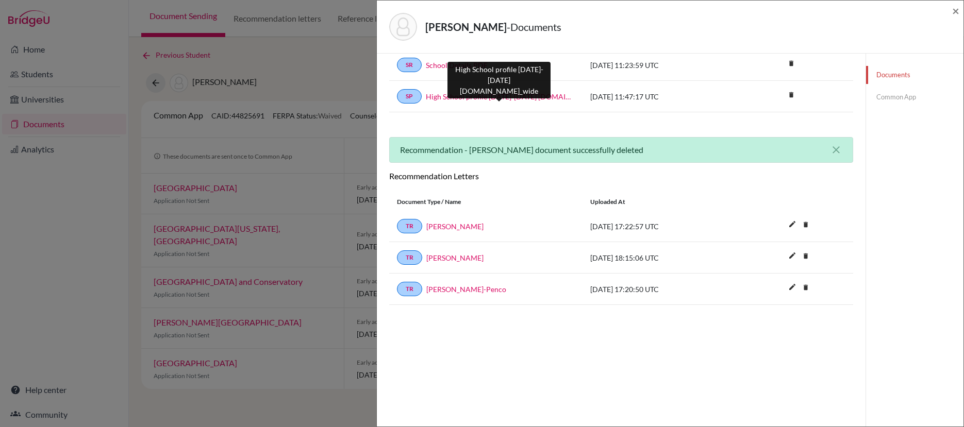
scroll to position [54, 0]
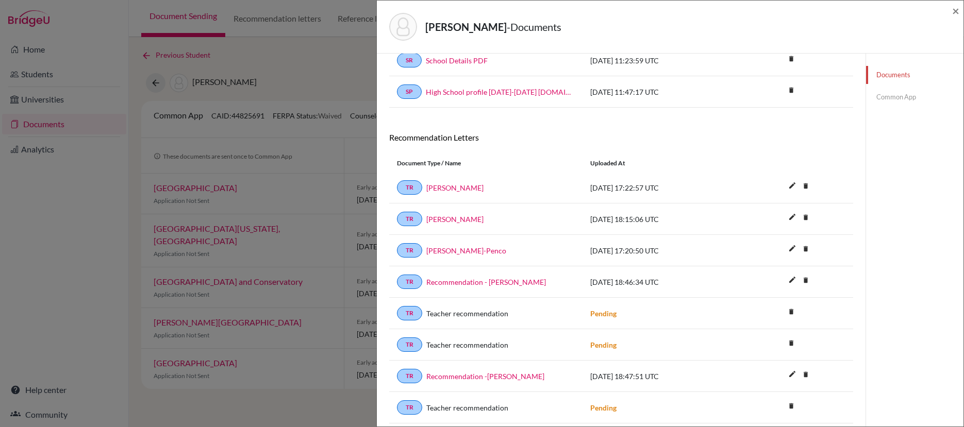
scroll to position [59, 0]
click at [798, 277] on icon "delete" at bounding box center [805, 279] width 15 height 15
click at [763, 333] on button "Delete" at bounding box center [773, 337] width 47 height 16
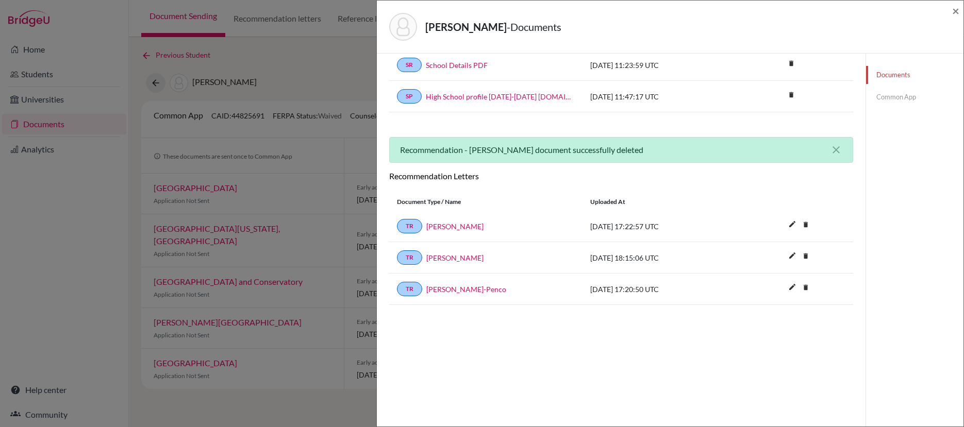
scroll to position [54, 0]
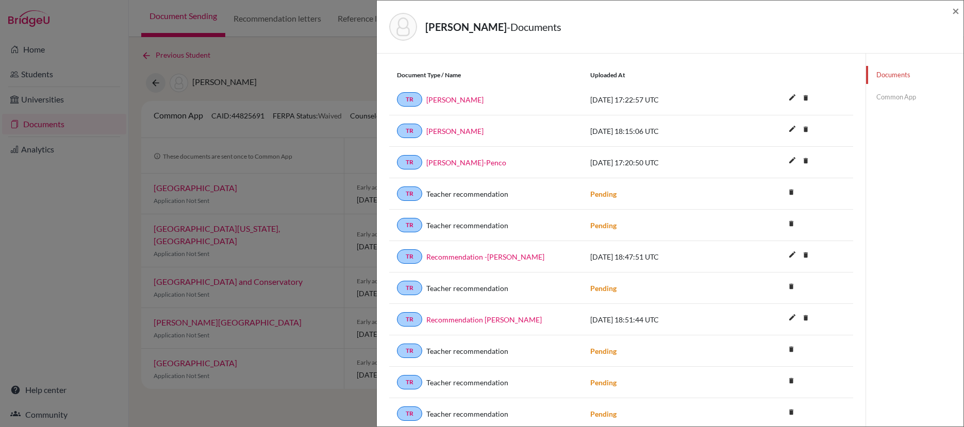
scroll to position [156, 0]
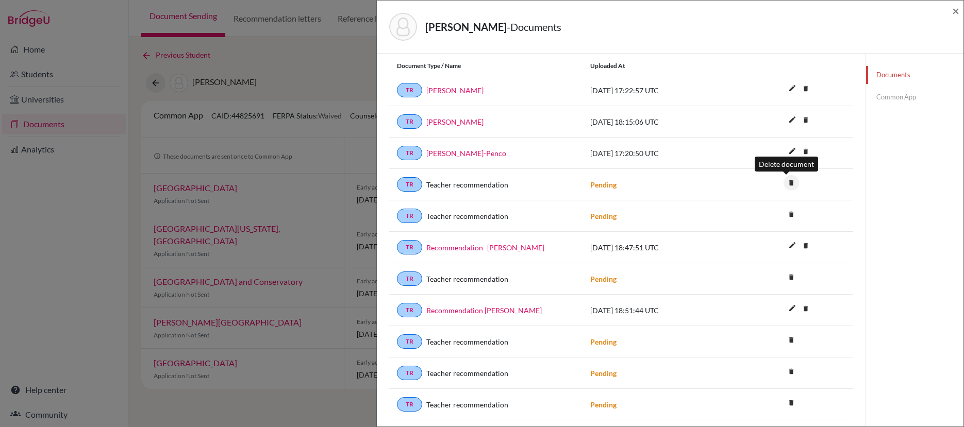
click at [787, 183] on icon "delete" at bounding box center [790, 182] width 15 height 15
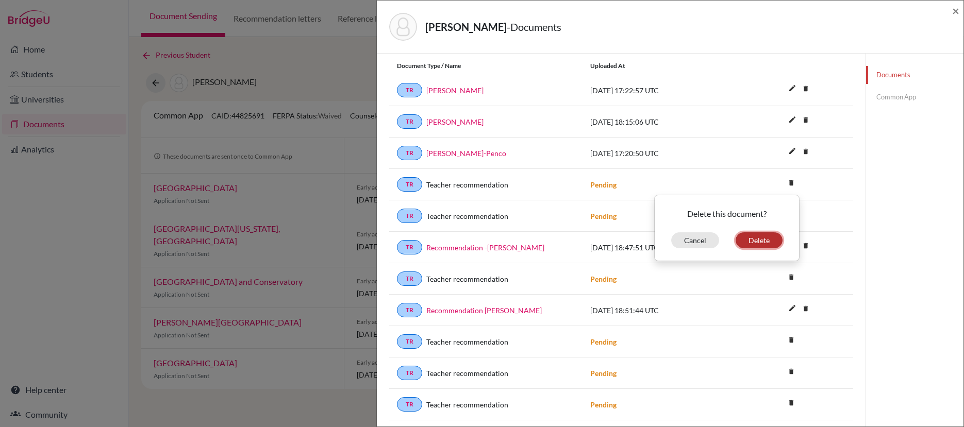
click at [745, 240] on button "Delete" at bounding box center [758, 240] width 47 height 16
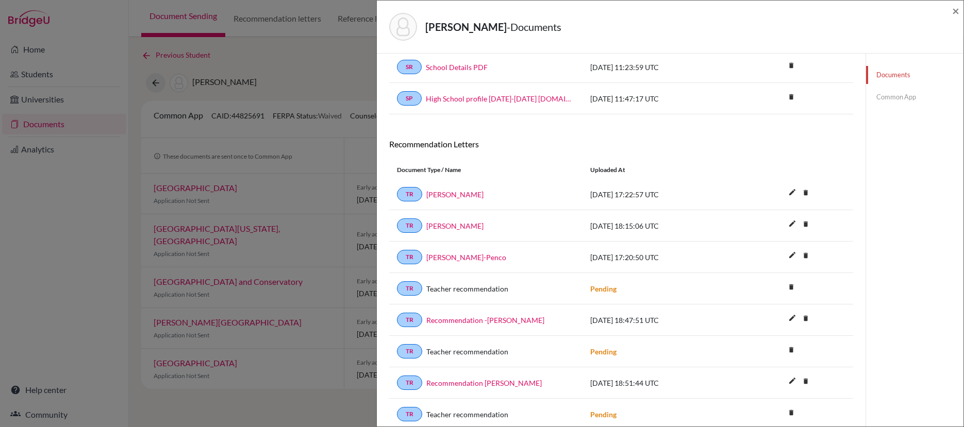
scroll to position [132, 0]
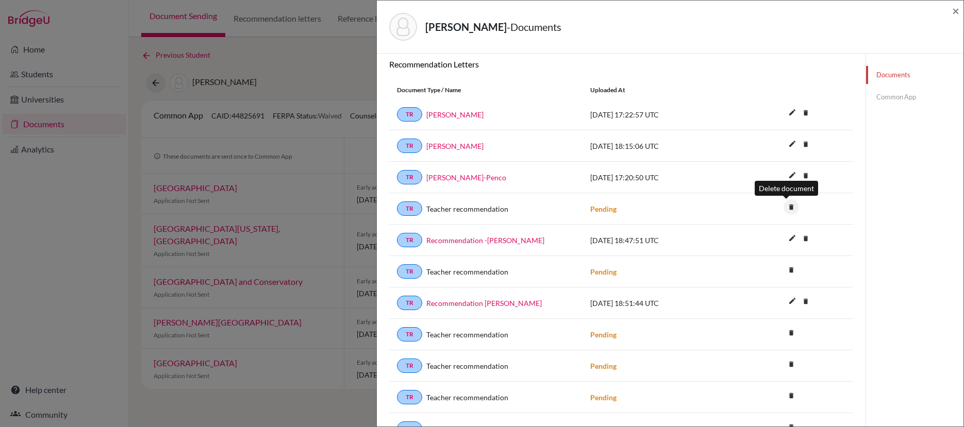
click at [785, 209] on icon "delete" at bounding box center [790, 206] width 15 height 15
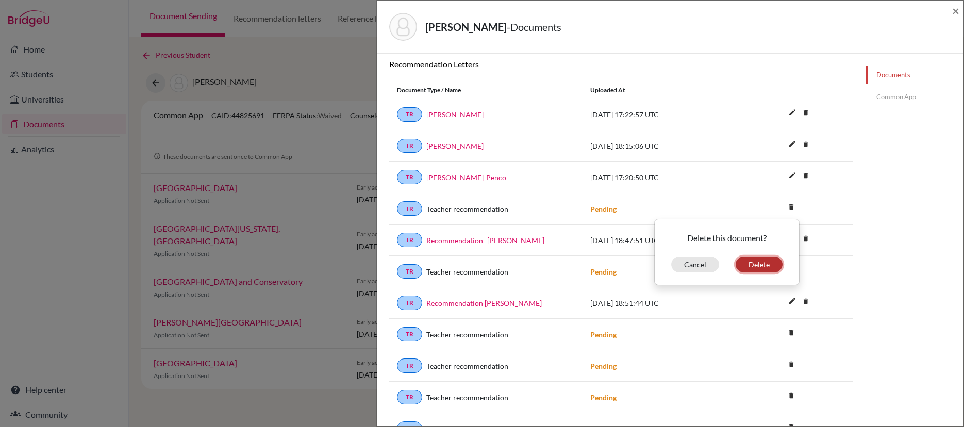
click at [746, 267] on button "Delete" at bounding box center [758, 265] width 47 height 16
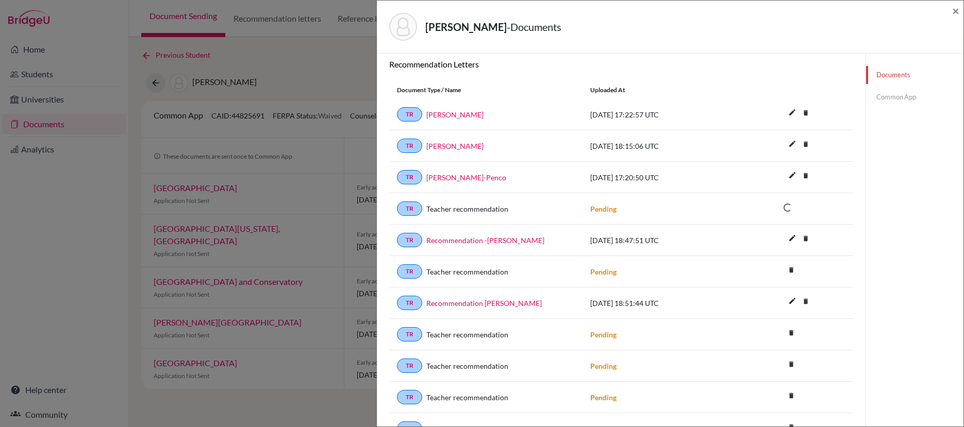
scroll to position [54, 0]
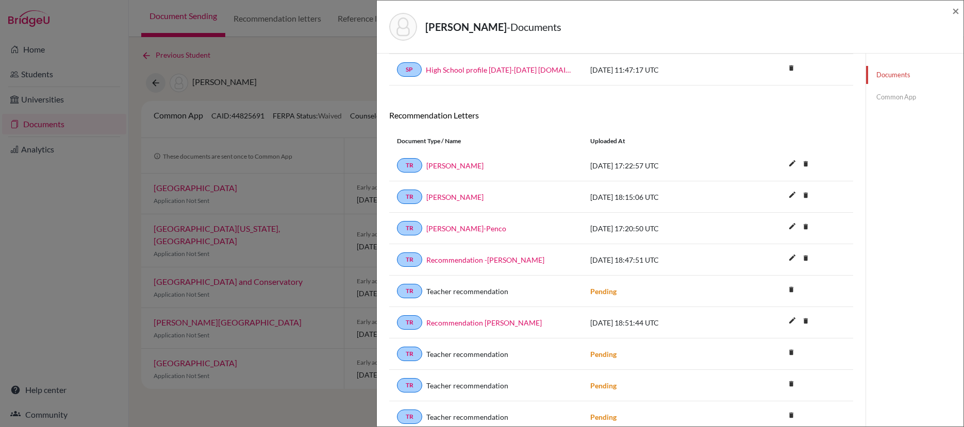
scroll to position [163, 0]
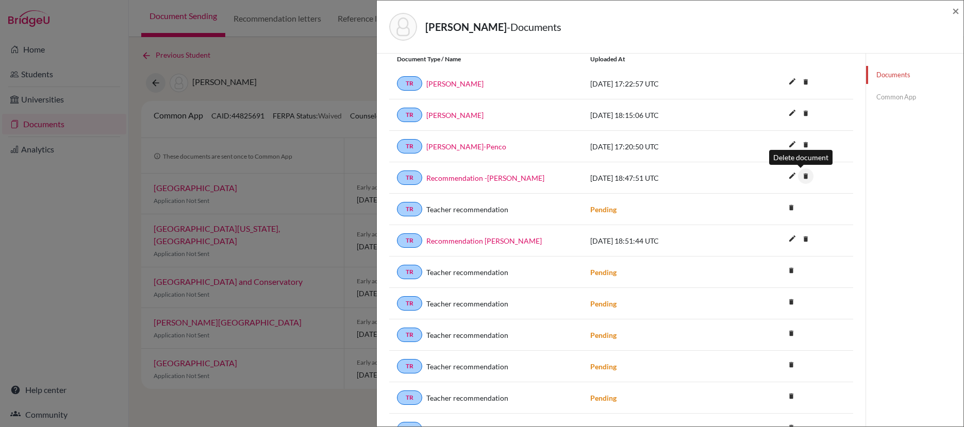
click at [801, 176] on icon "delete" at bounding box center [805, 176] width 15 height 15
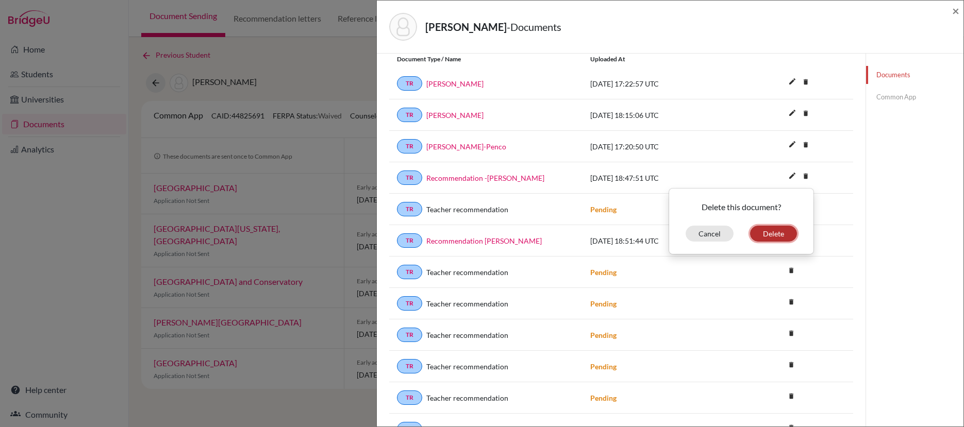
click at [774, 229] on button "Delete" at bounding box center [773, 234] width 47 height 16
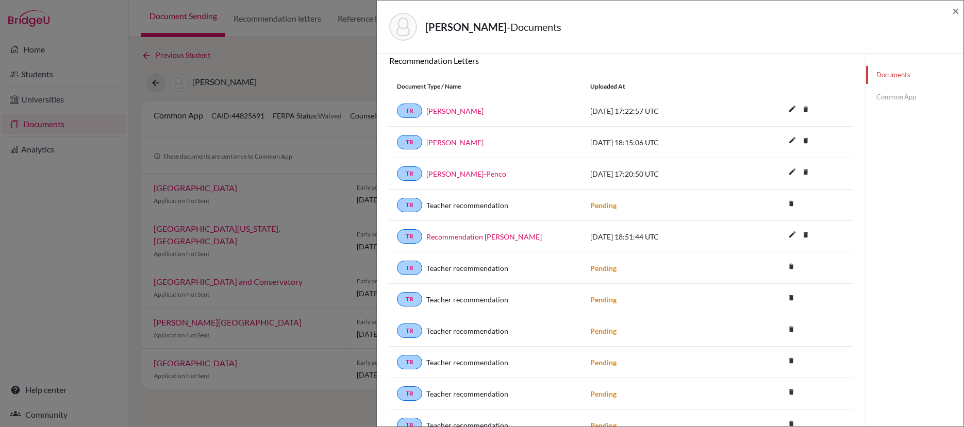
scroll to position [154, 0]
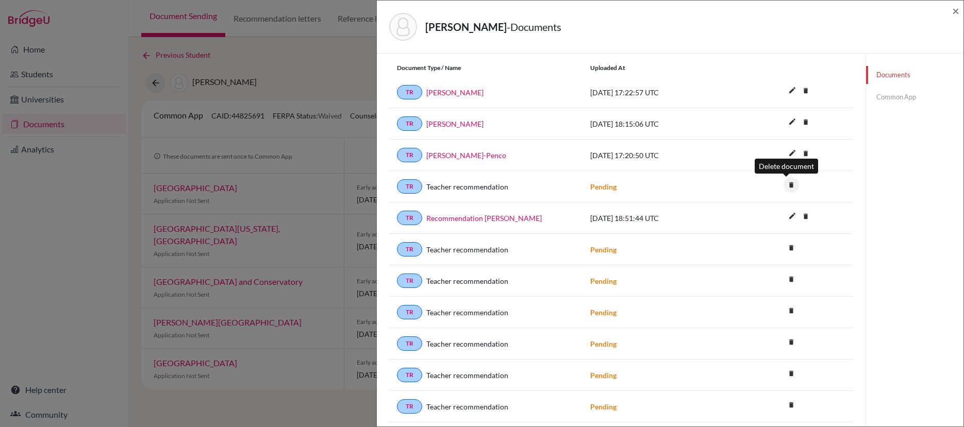
click at [788, 186] on icon "delete" at bounding box center [790, 184] width 15 height 15
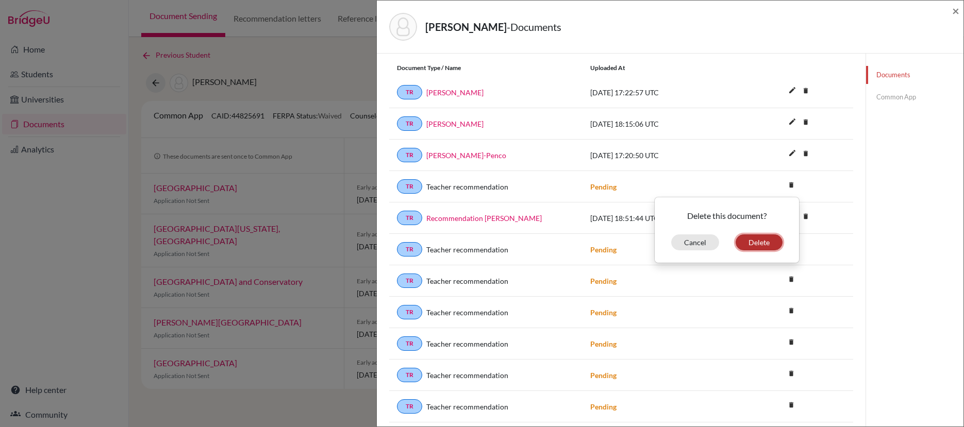
click at [767, 240] on button "Delete" at bounding box center [758, 242] width 47 height 16
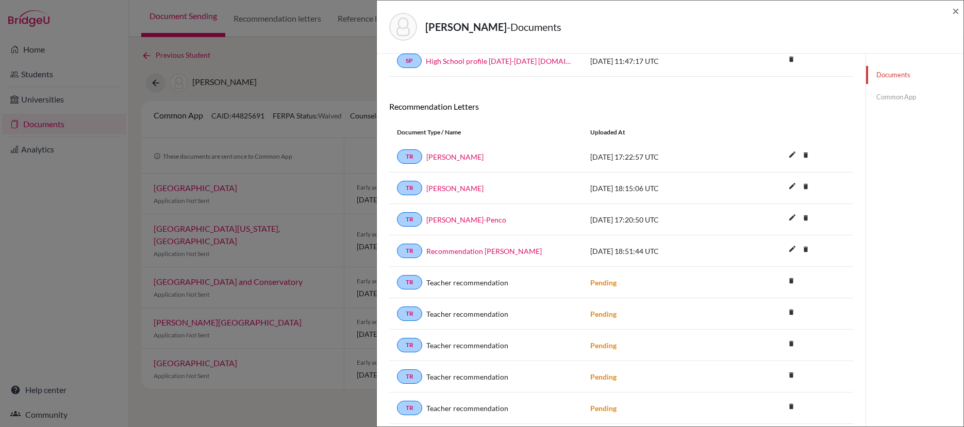
scroll to position [125, 0]
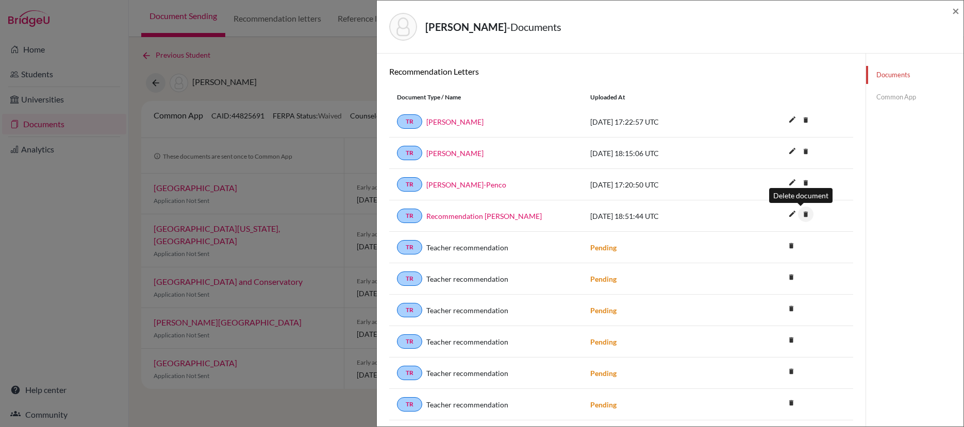
click at [804, 214] on icon "delete" at bounding box center [805, 214] width 15 height 15
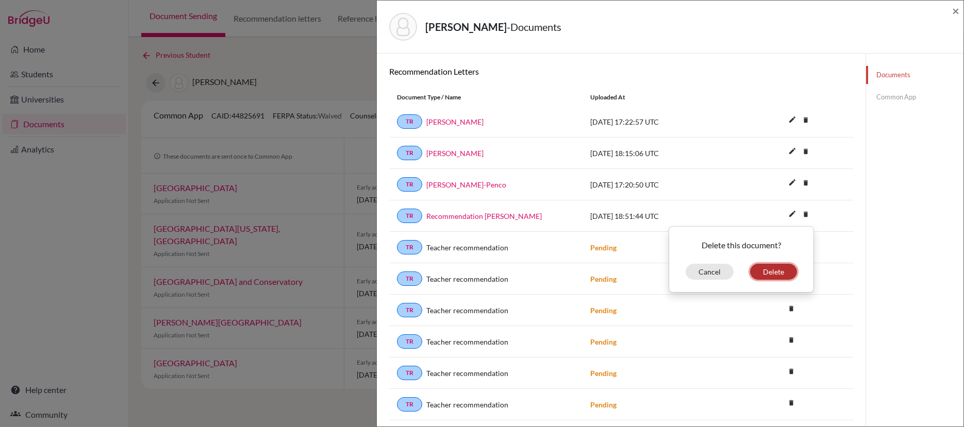
click at [775, 272] on button "Delete" at bounding box center [773, 272] width 47 height 16
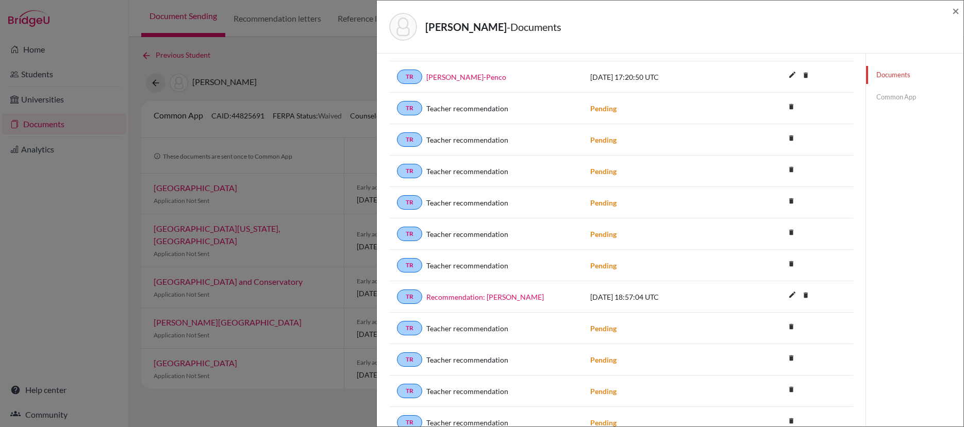
scroll to position [293, 0]
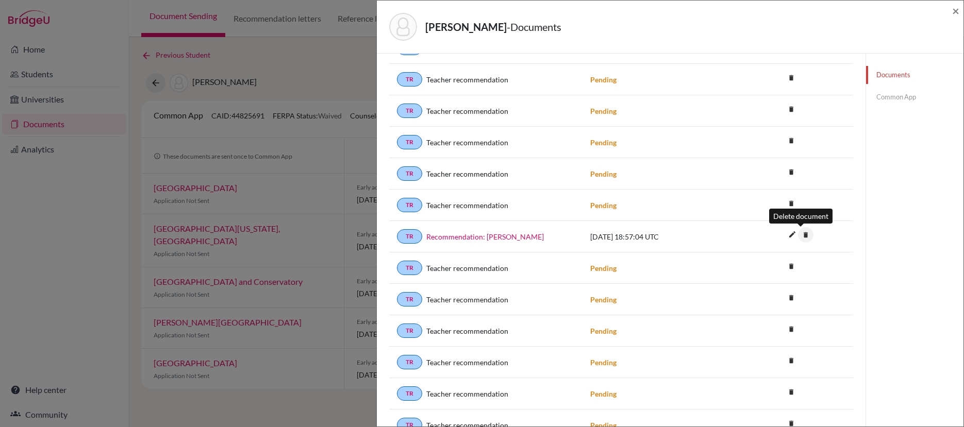
click at [801, 234] on icon "delete" at bounding box center [805, 234] width 15 height 15
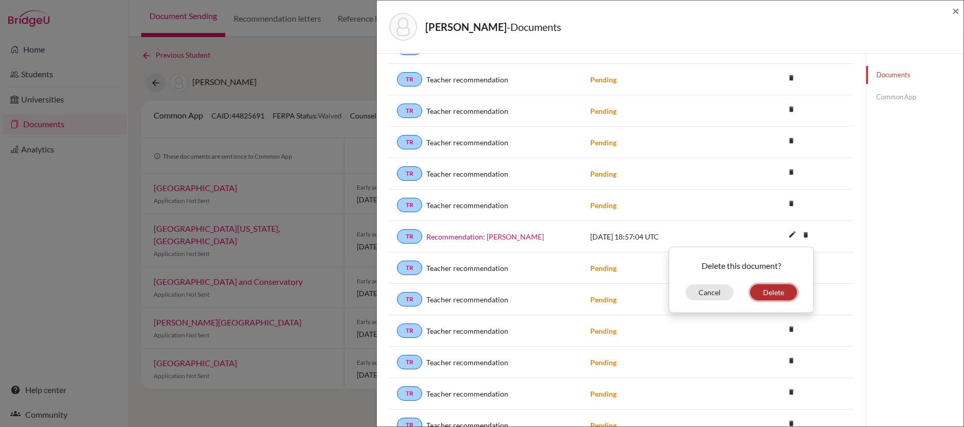
click at [783, 290] on button "Delete" at bounding box center [773, 292] width 47 height 16
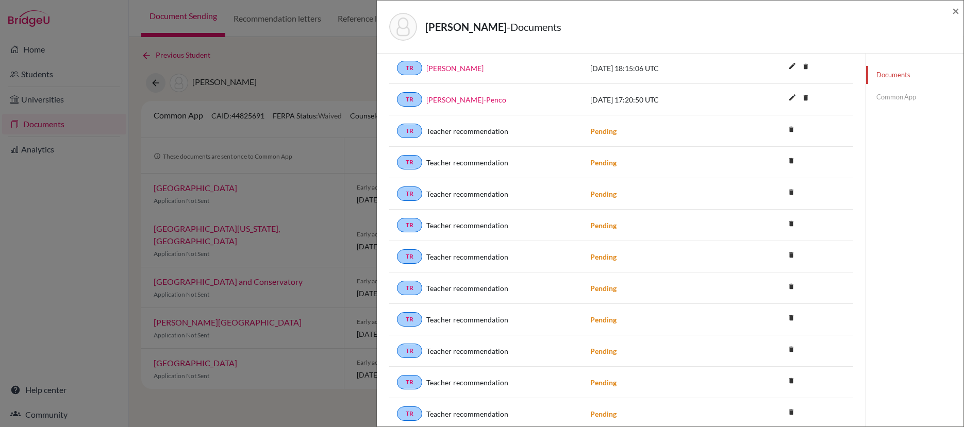
scroll to position [163, 0]
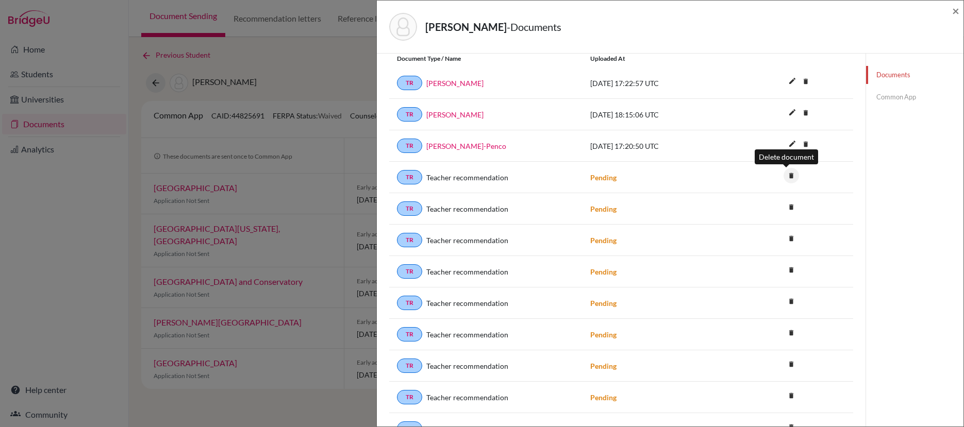
click at [787, 173] on icon "delete" at bounding box center [790, 175] width 15 height 15
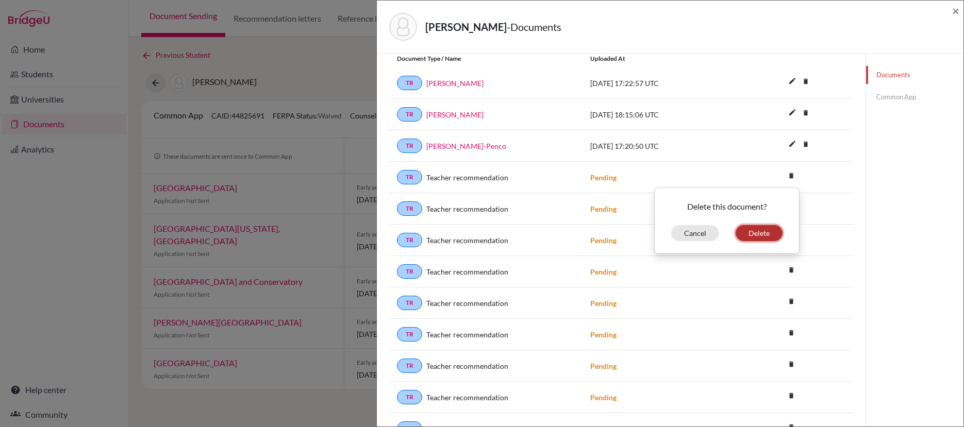
click at [761, 231] on button "Delete" at bounding box center [758, 233] width 47 height 16
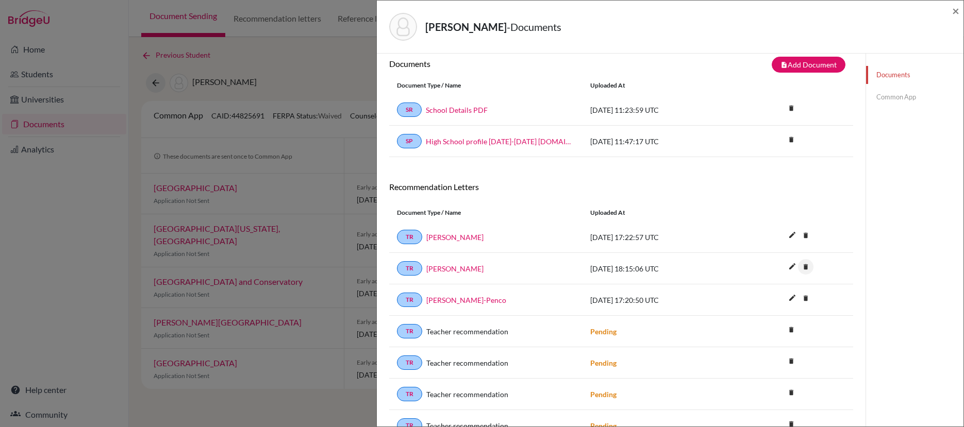
scroll to position [68, 0]
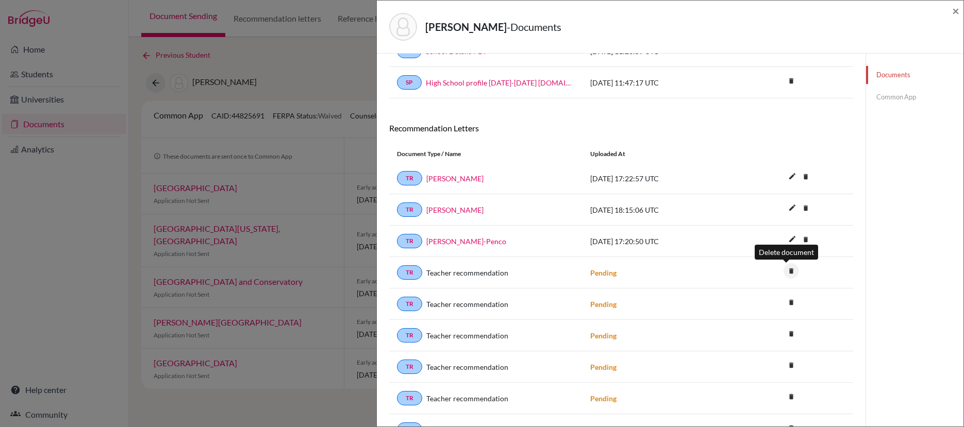
click at [787, 272] on icon "delete" at bounding box center [790, 270] width 15 height 15
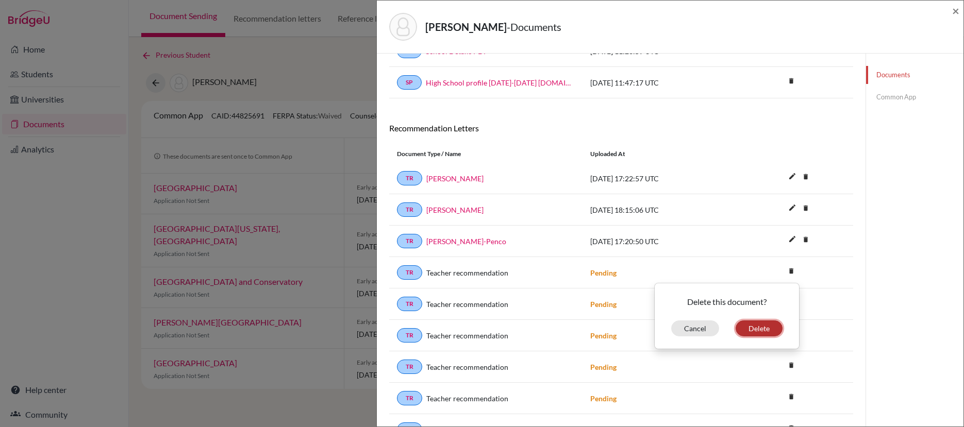
click at [746, 326] on button "Delete" at bounding box center [758, 329] width 47 height 16
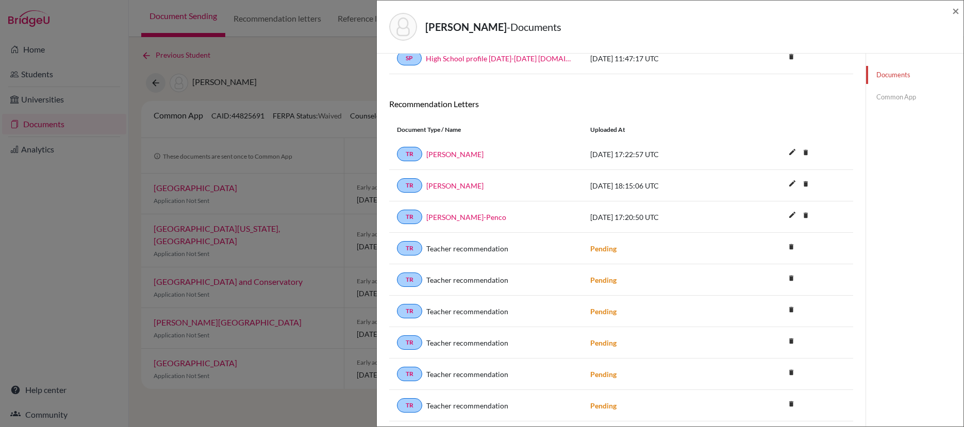
scroll to position [115, 0]
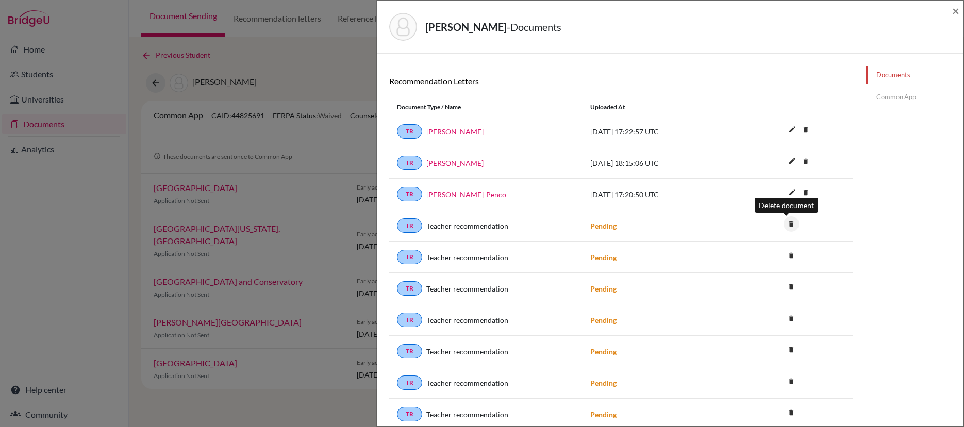
click at [787, 223] on icon "delete" at bounding box center [790, 223] width 15 height 15
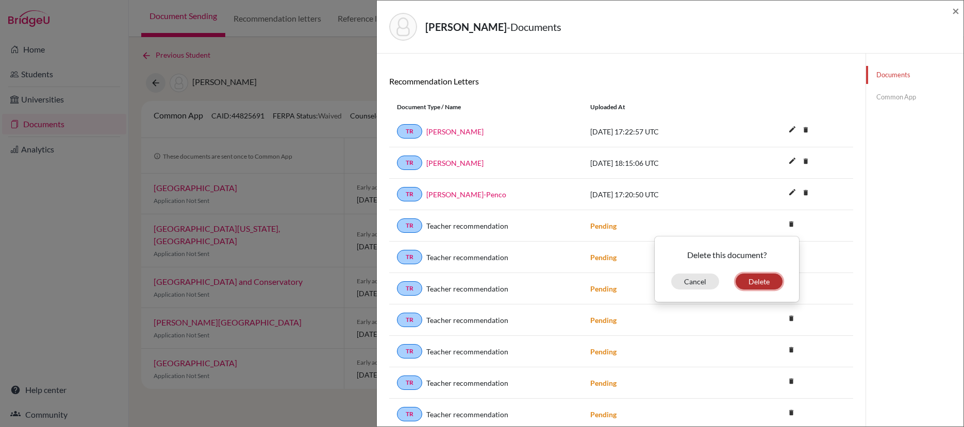
click at [750, 282] on button "Delete" at bounding box center [758, 282] width 47 height 16
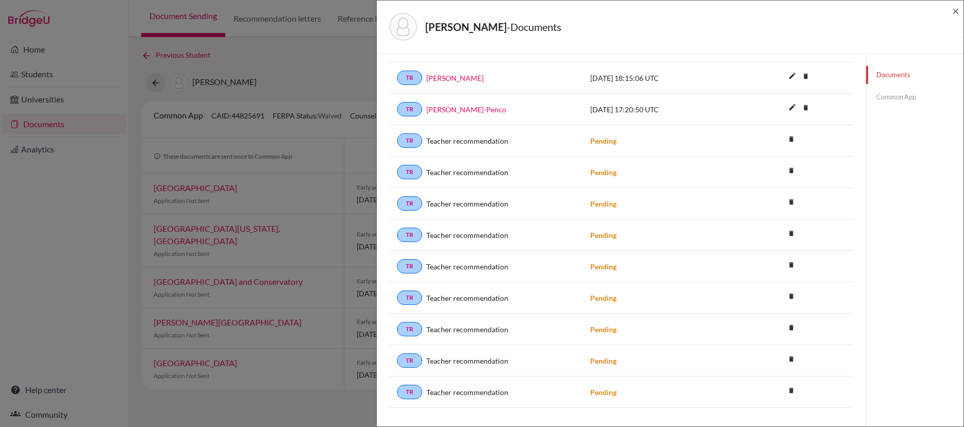
scroll to position [218, 0]
